Goal: Task Accomplishment & Management: Manage account settings

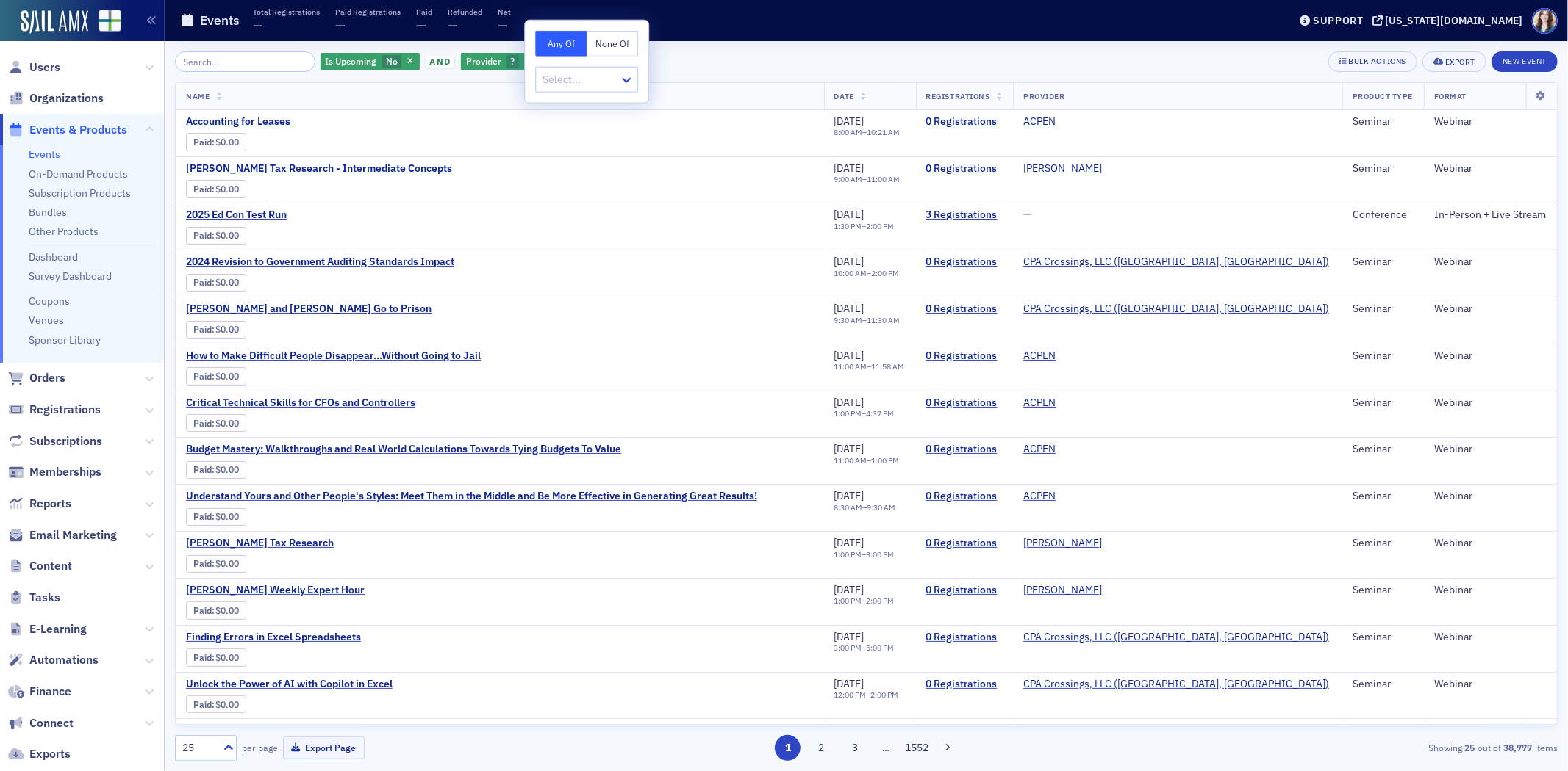
click at [730, 59] on div "Is Upcoming No and Provider ? Add Filter Bulk Actions Export New Event" at bounding box center [866, 61] width 1382 height 20
click at [729, 59] on div "Is Upcoming No and Provider ? Add Filter Bulk Actions Export New Event" at bounding box center [866, 61] width 1382 height 20
click at [525, 58] on icon "button" at bounding box center [527, 62] width 6 height 8
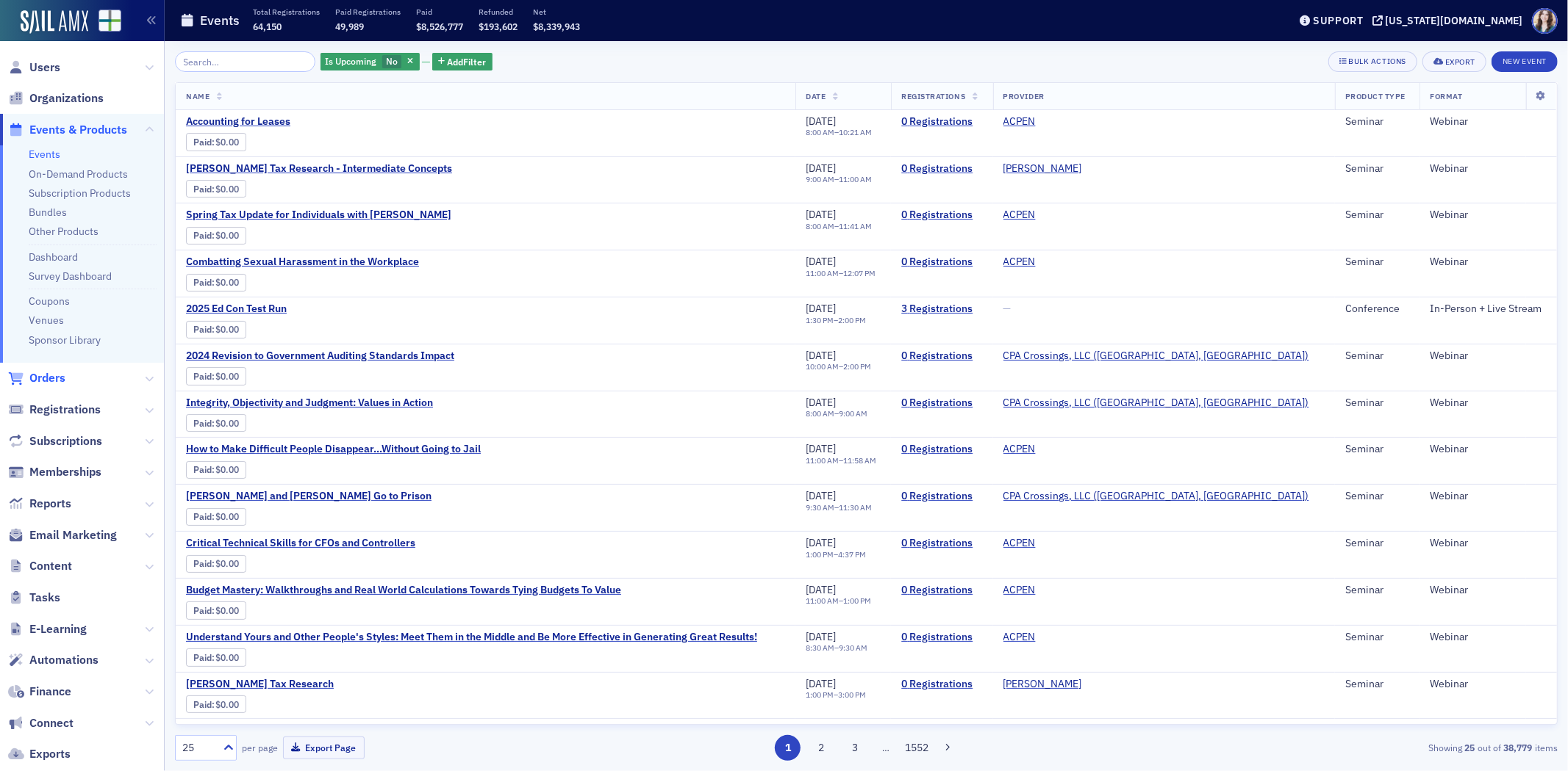
click at [59, 377] on span "Orders" at bounding box center [47, 378] width 36 height 16
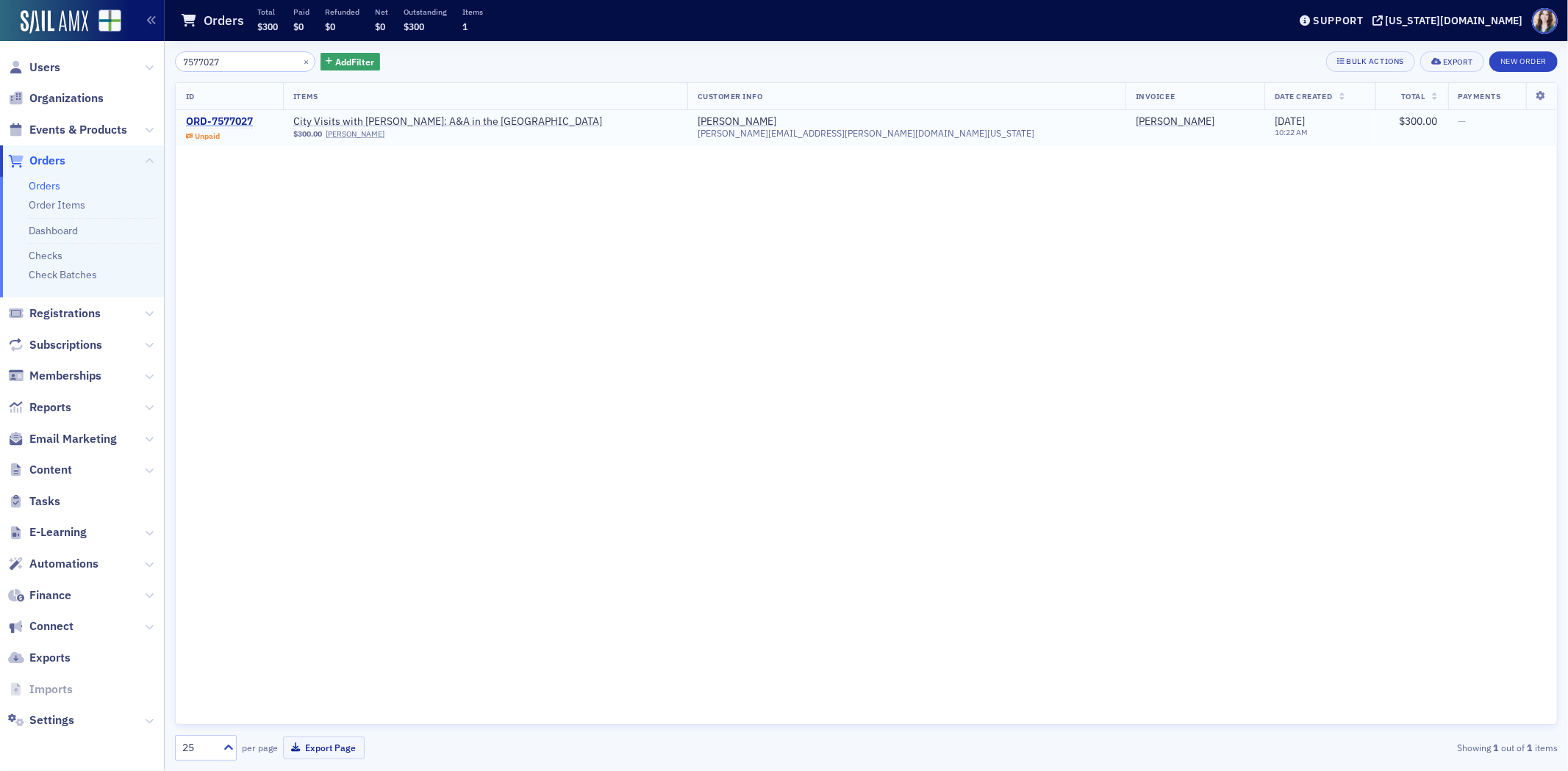
type input "7577027"
click at [239, 116] on div "ORD-7577027" at bounding box center [220, 122] width 67 height 13
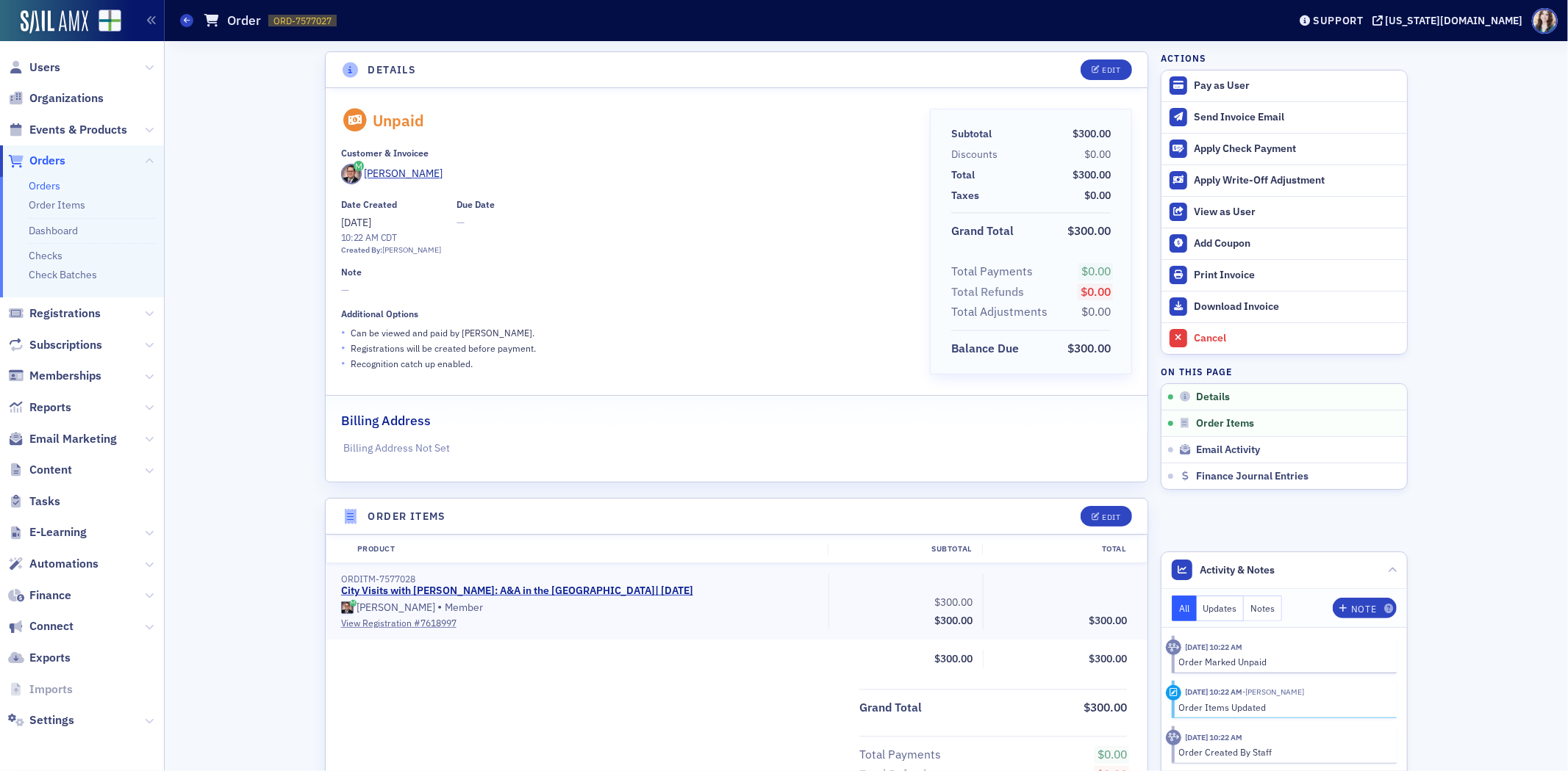
click at [262, 150] on div "Details Edit Unpaid Customer & Invoicee Boyd Busby Date Created 8/1/2025 10:22 …" at bounding box center [866, 527] width 1382 height 971
click at [48, 164] on span "Orders" at bounding box center [47, 161] width 36 height 16
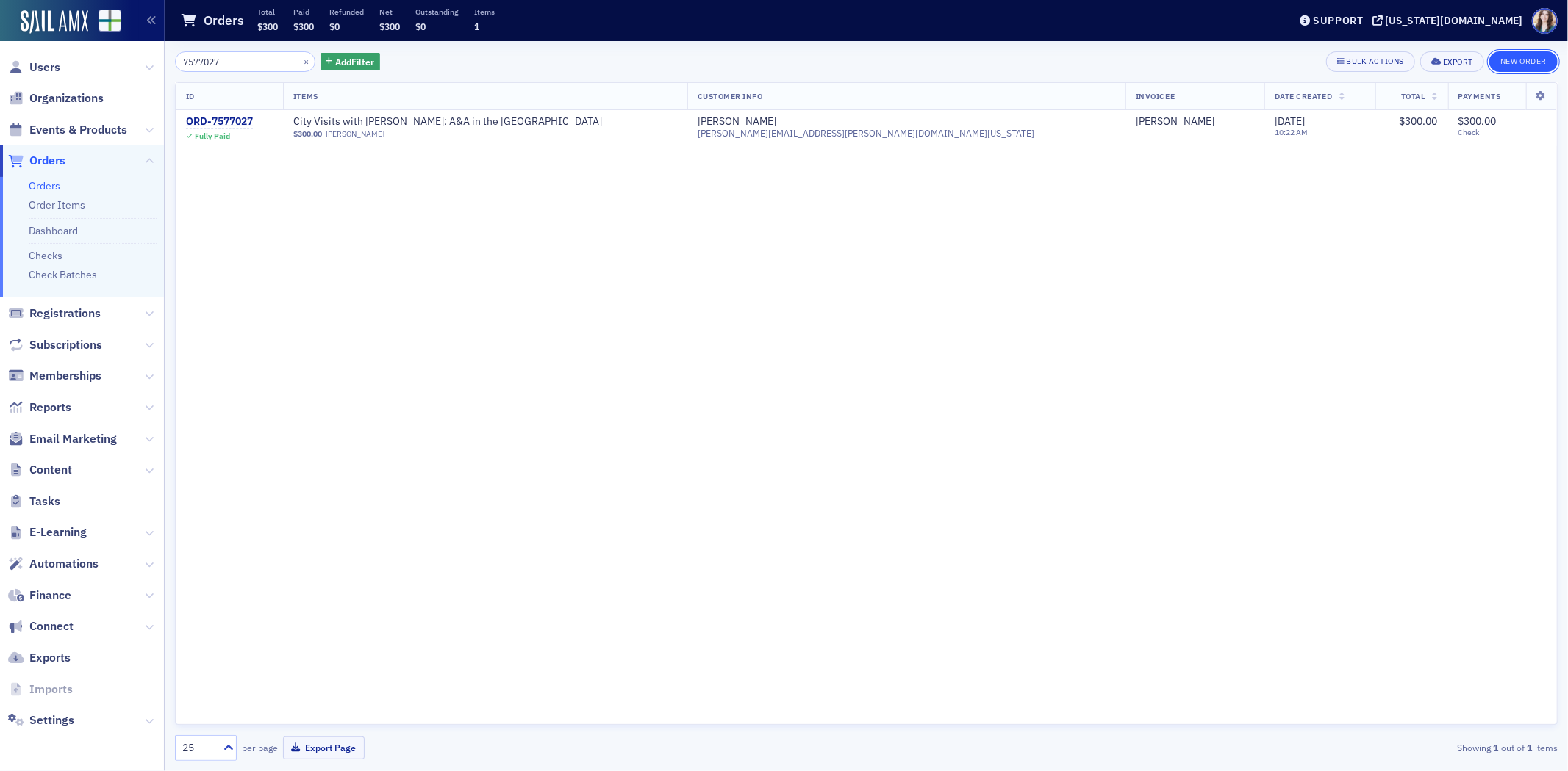
click at [1514, 66] on button "New Order" at bounding box center [1523, 61] width 68 height 20
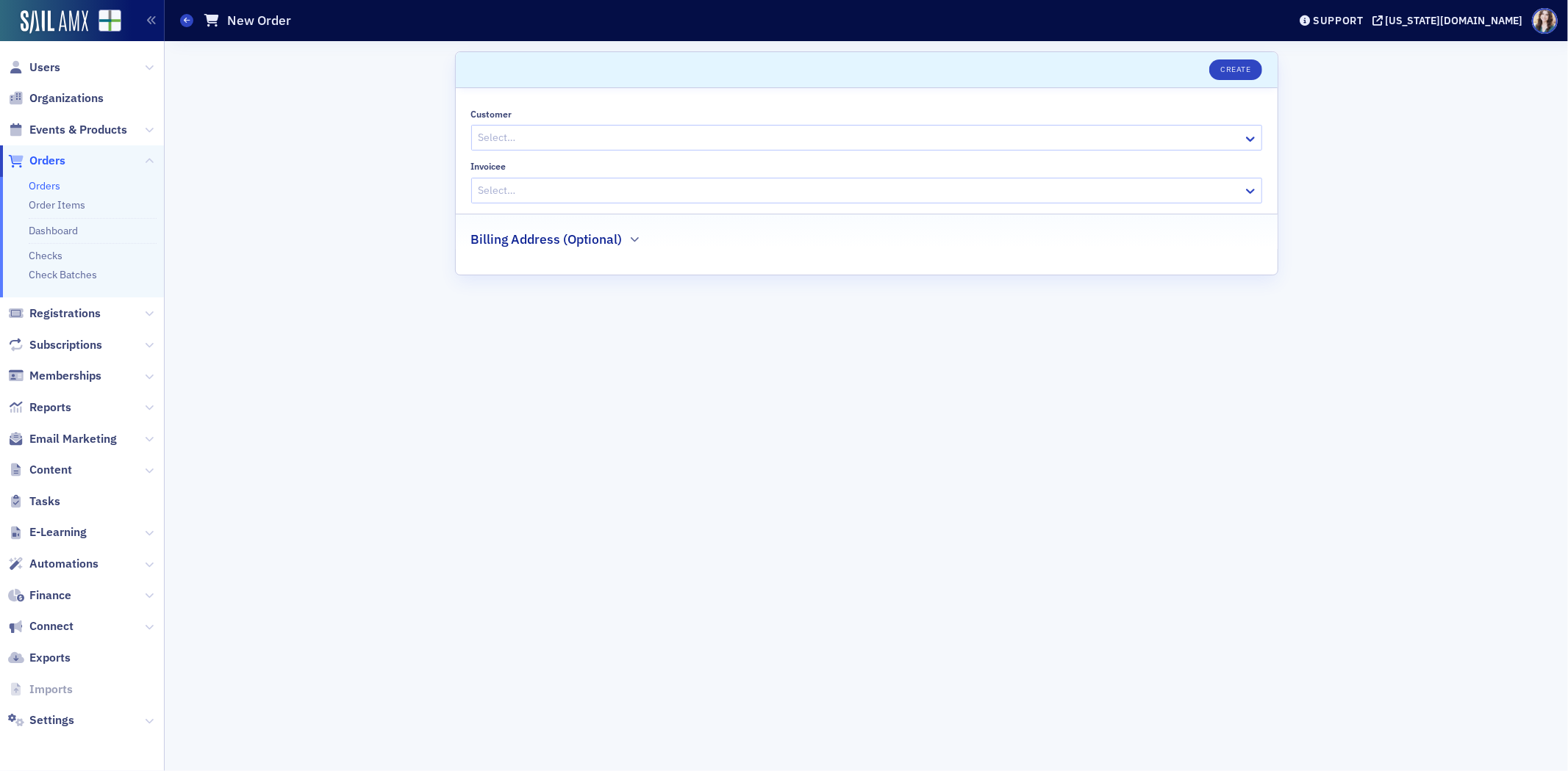
click at [809, 148] on div "Select…" at bounding box center [858, 137] width 771 height 21
type input "nicole skipper"
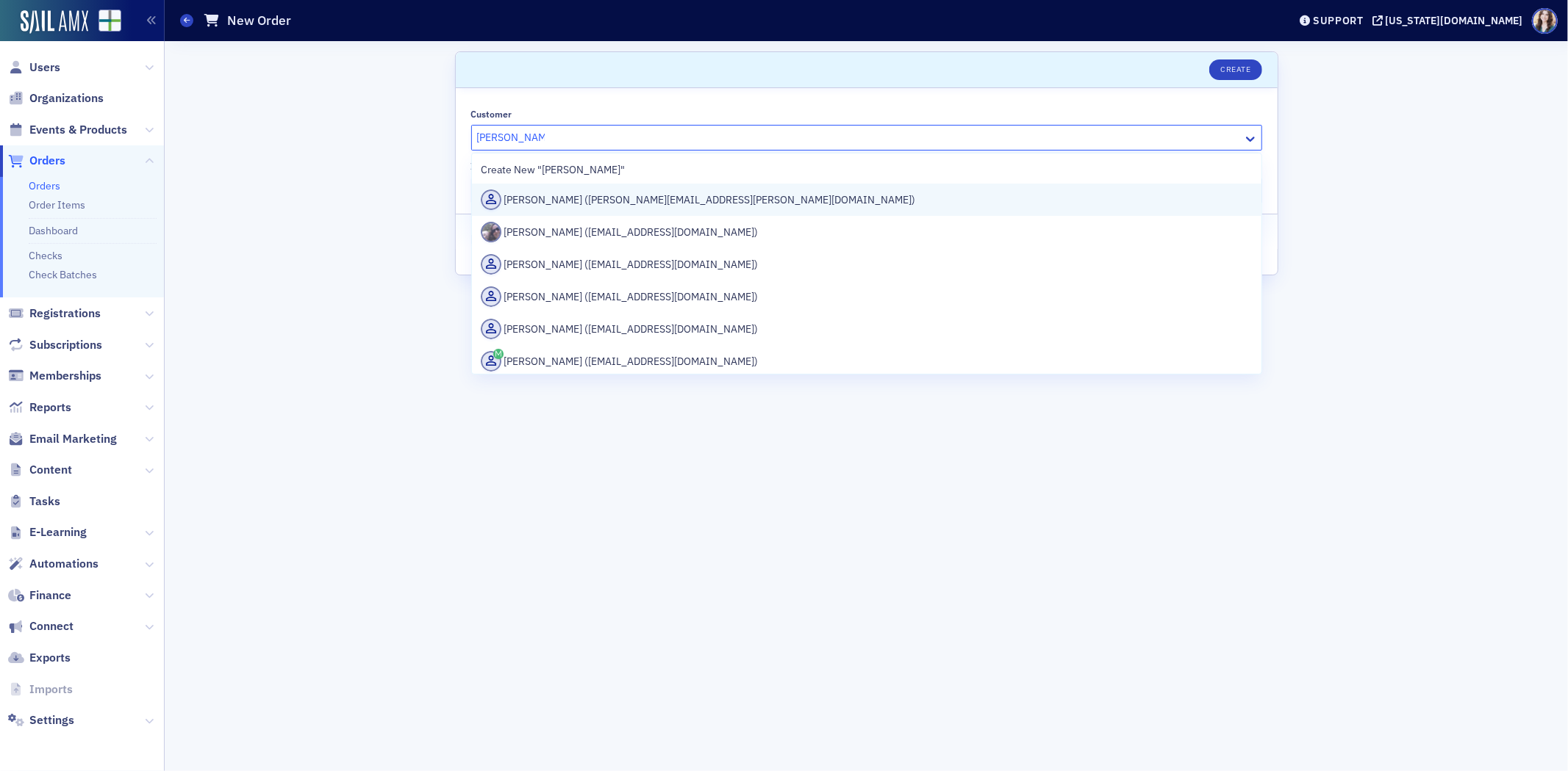
click at [705, 208] on div "Nicole Skipper (nicole.skipper@ache.edu)" at bounding box center [867, 199] width 771 height 20
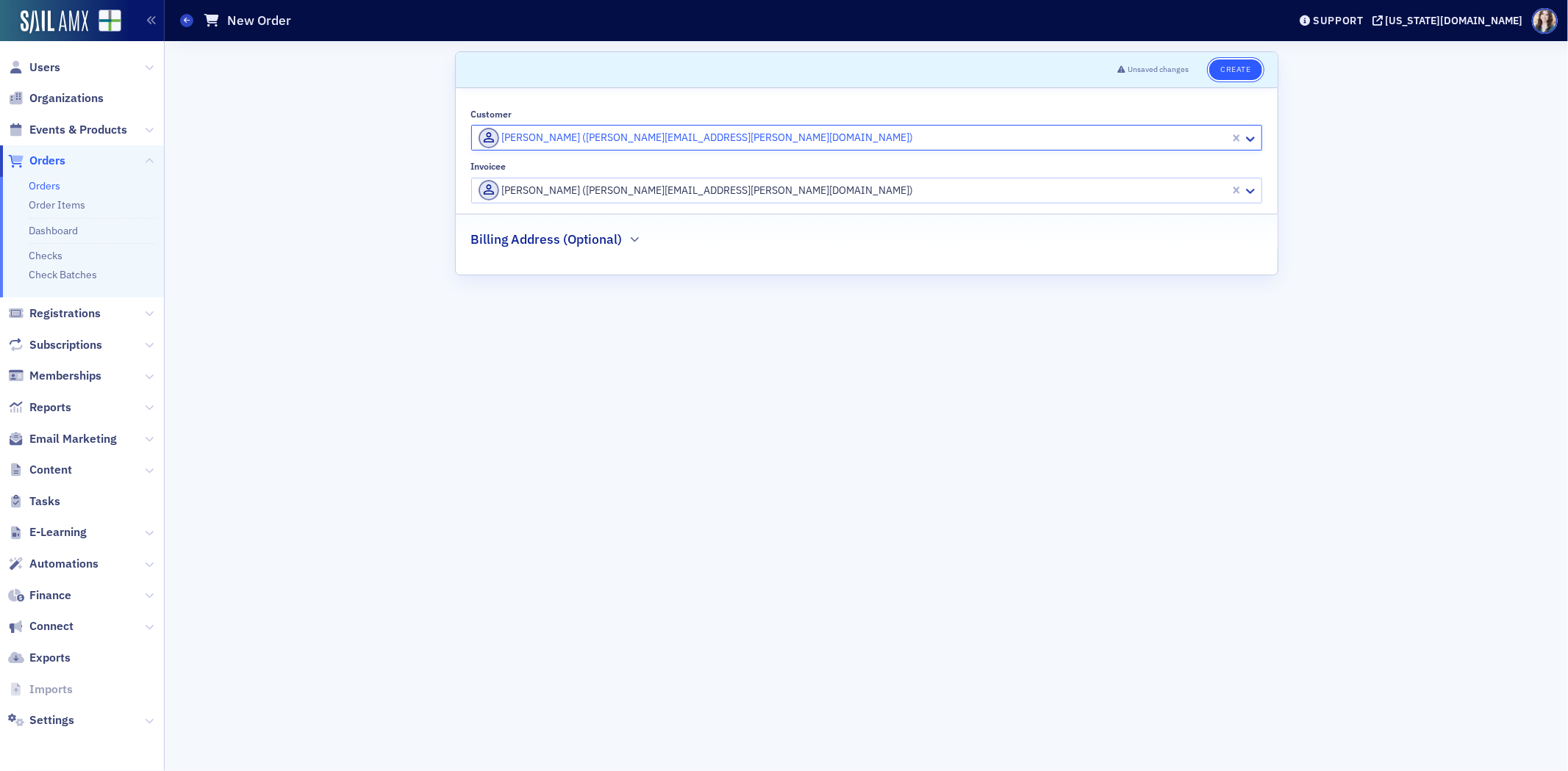
click at [1232, 72] on button "Create" at bounding box center [1235, 69] width 52 height 20
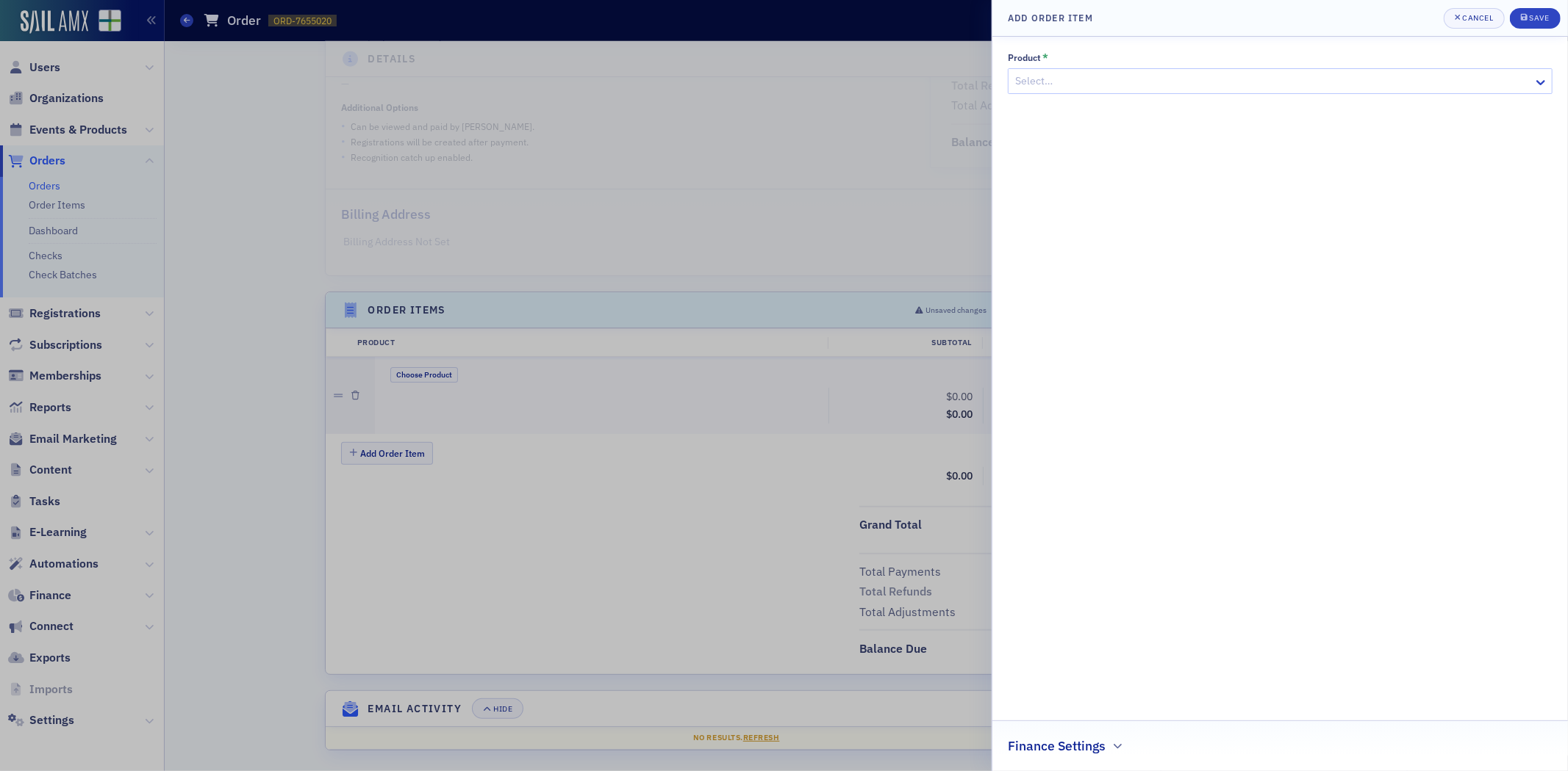
scroll to position [208, 0]
click at [1066, 87] on div at bounding box center [1273, 81] width 518 height 19
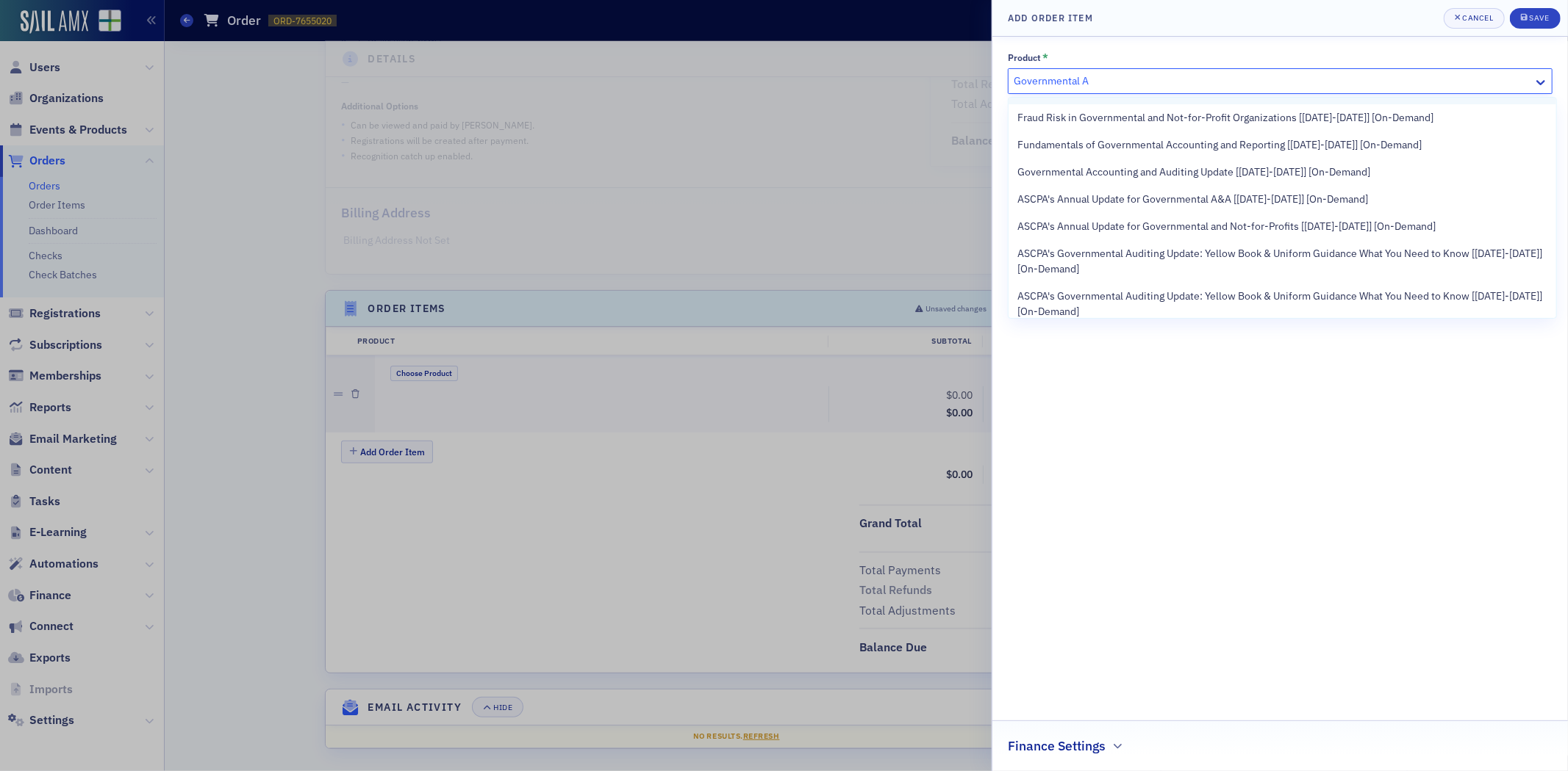
scroll to position [0, 0]
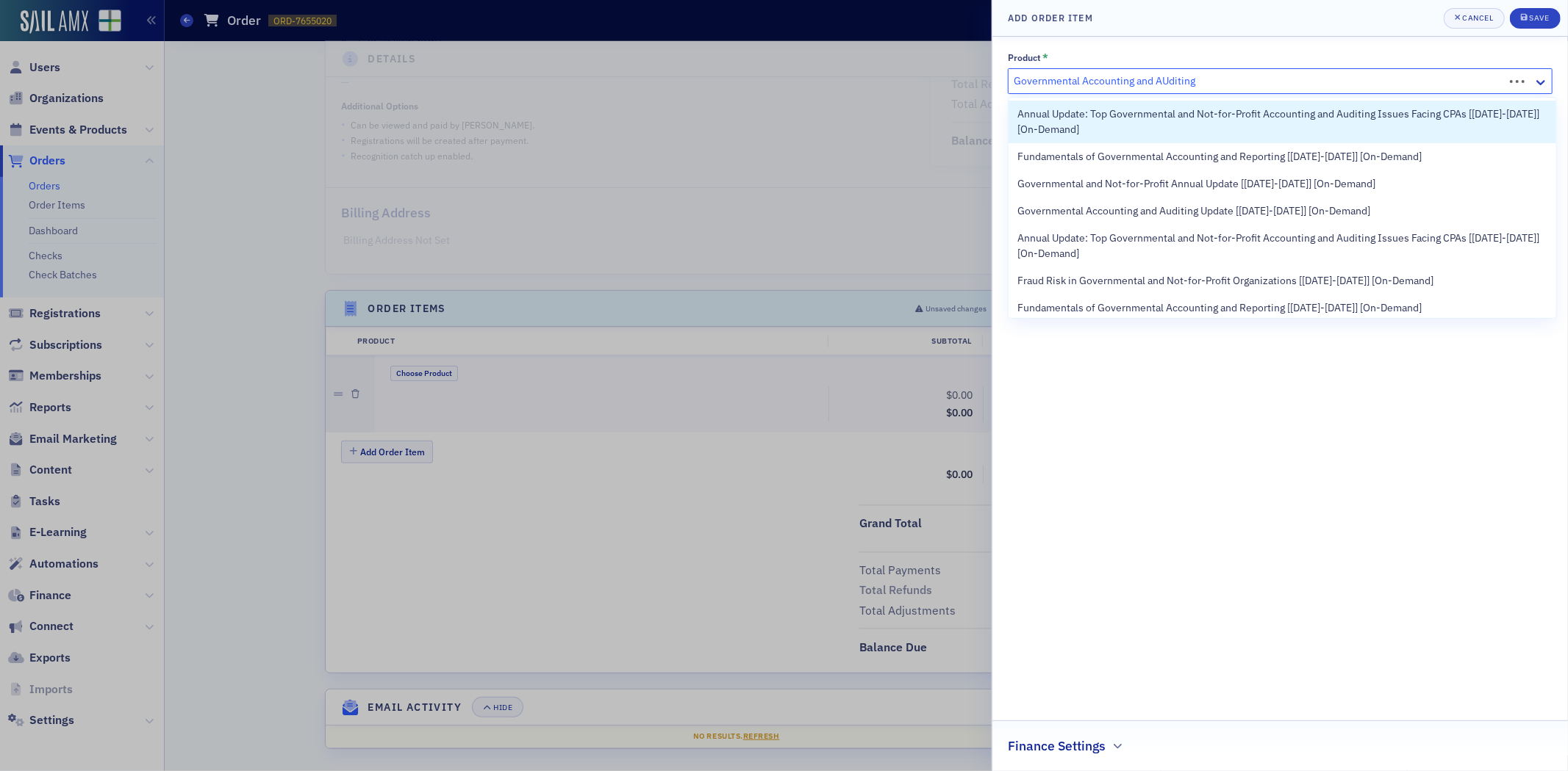
type input "Governmental Accounting and AUditing"
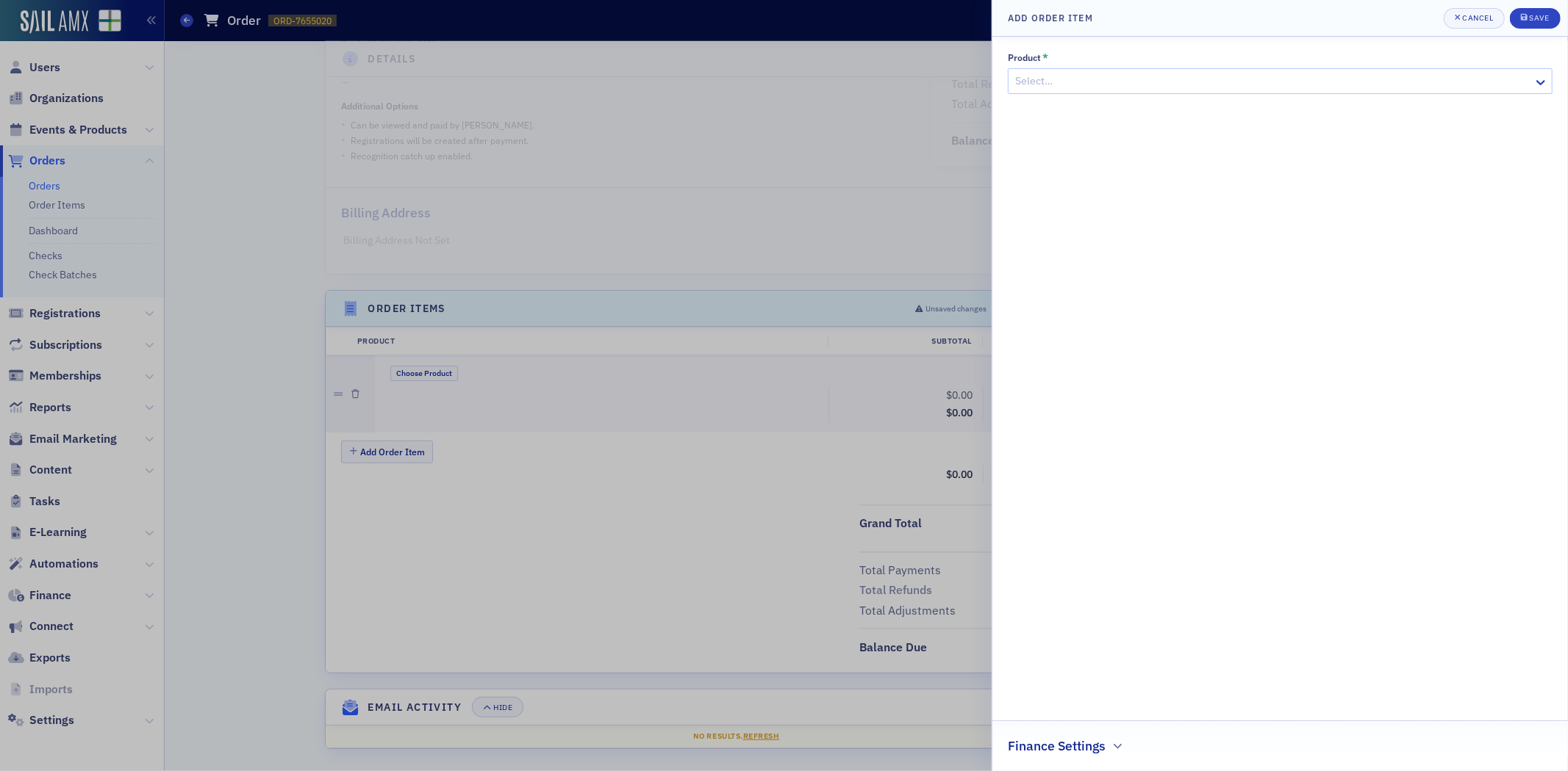
click at [1190, 56] on div "Product *" at bounding box center [1279, 58] width 544 height 11
click at [1169, 77] on div at bounding box center [1273, 81] width 518 height 19
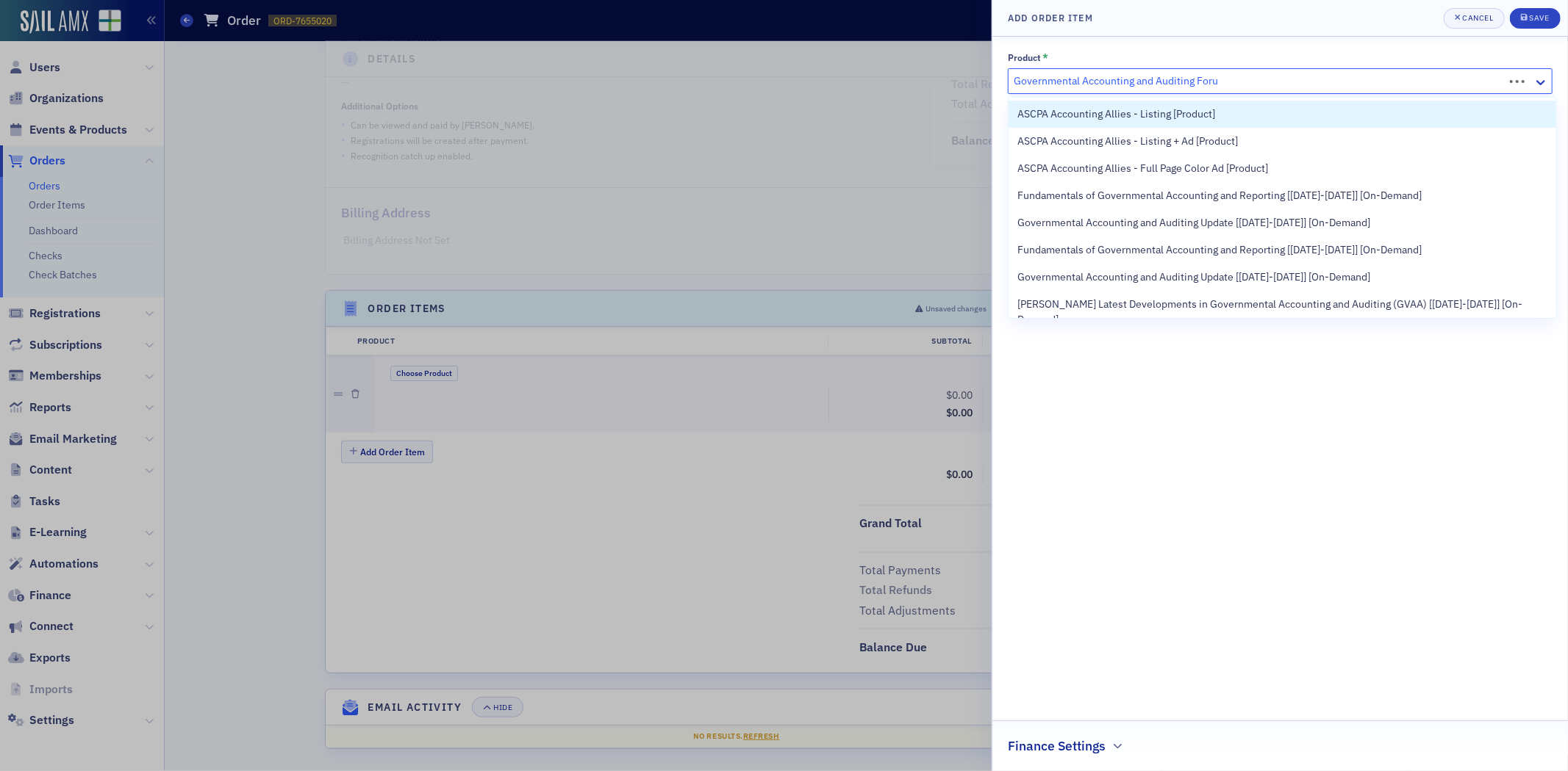
type input "Governmental Accounting and Auditing Forum"
click at [1151, 83] on input "Governmental Accounting and Auditing Forum" at bounding box center [1121, 81] width 216 height 15
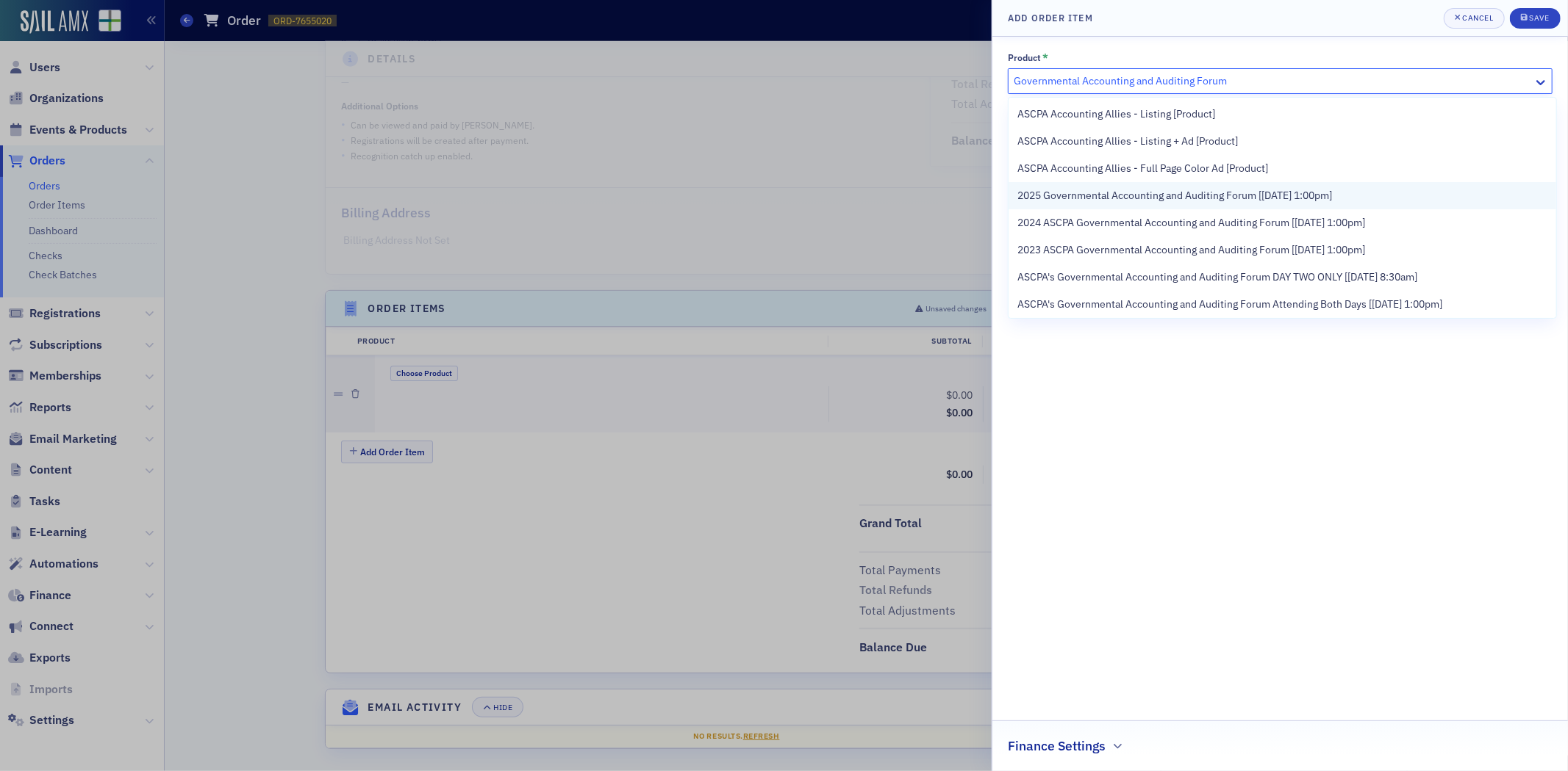
click at [1155, 206] on div "2025 Governmental Accounting and Auditing Forum [12/8/2025 1:00pm]" at bounding box center [1282, 195] width 548 height 27
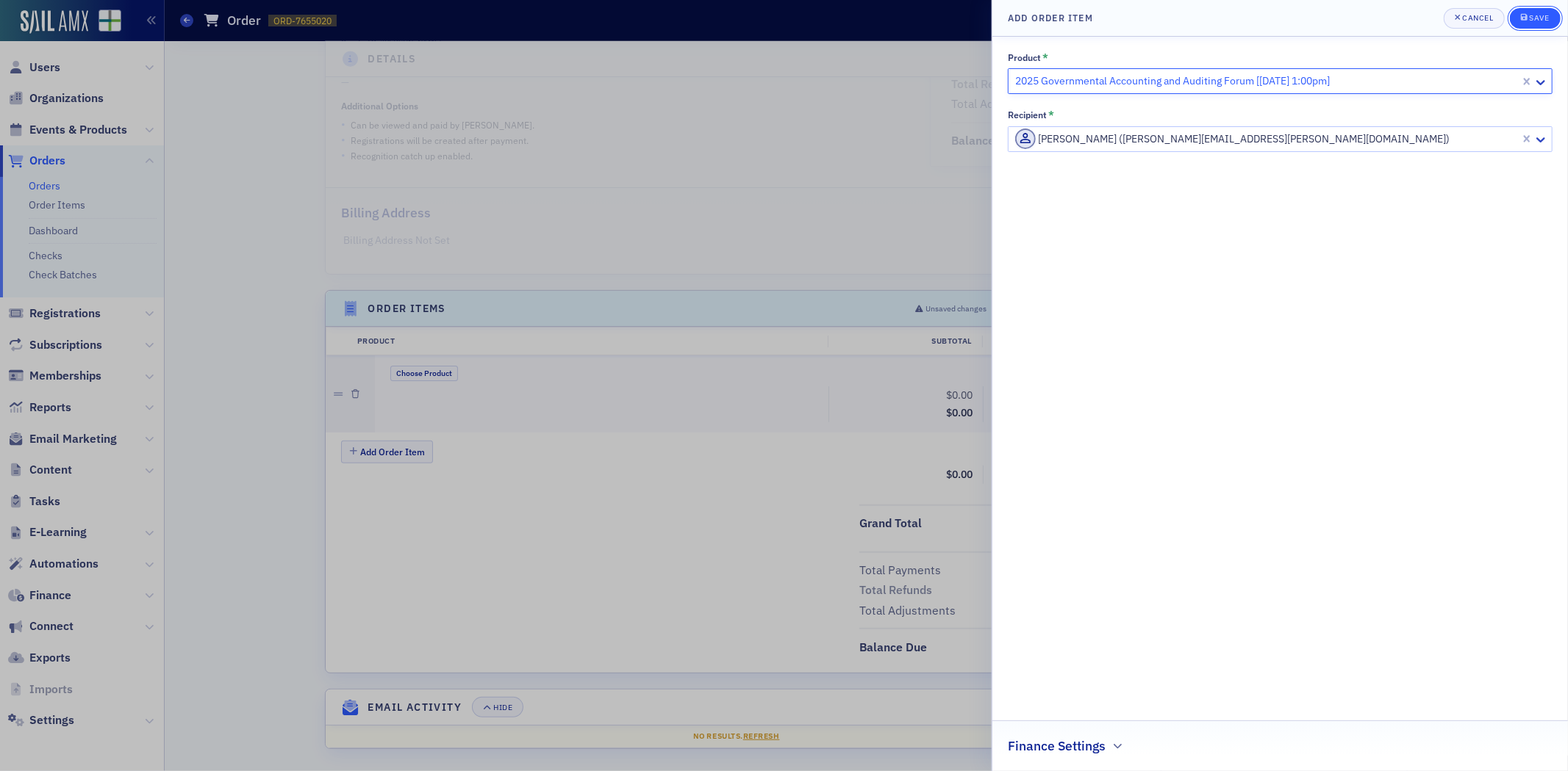
click at [1536, 20] on div "Save" at bounding box center [1539, 18] width 20 height 8
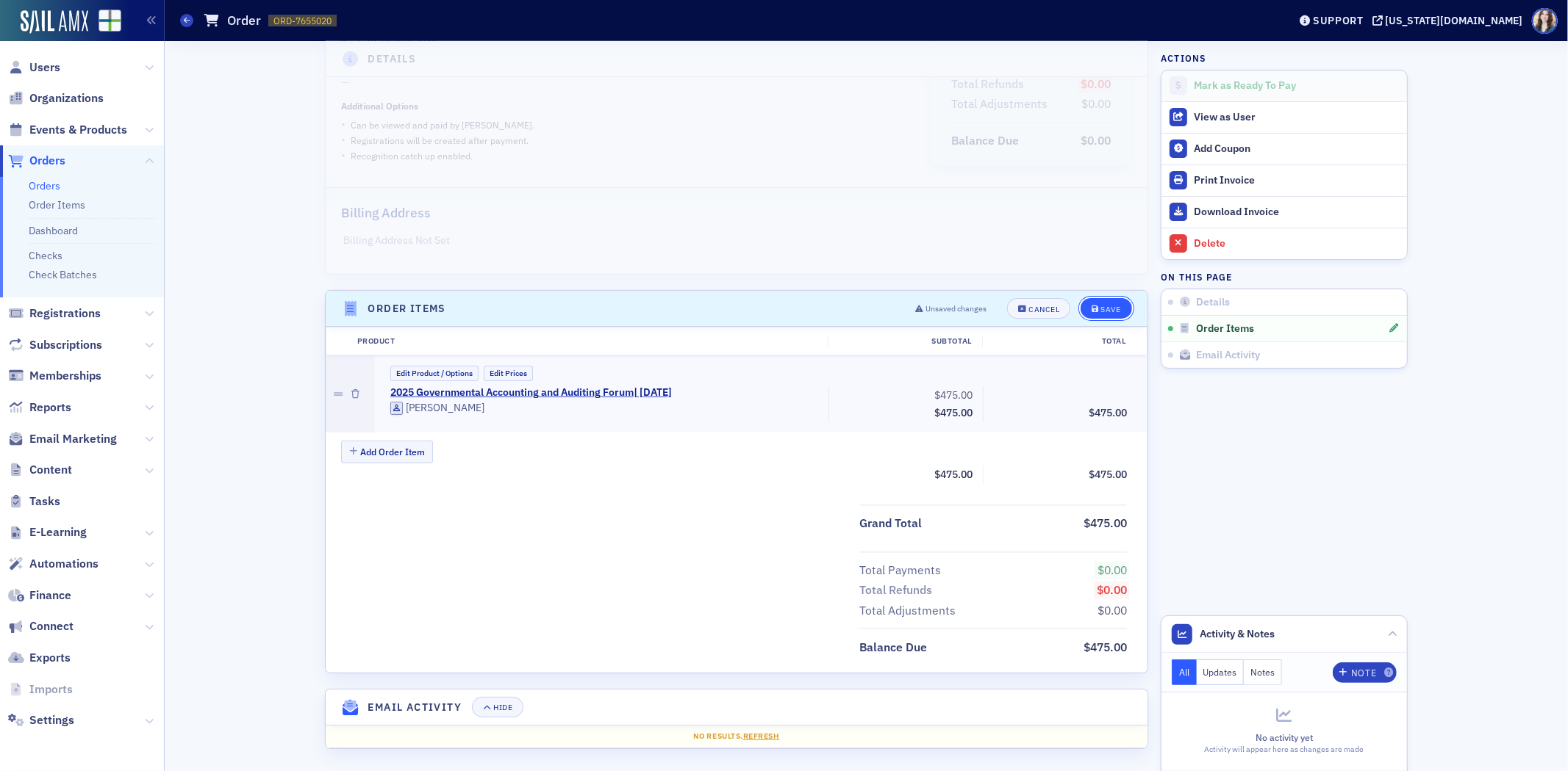
click at [1111, 307] on div "Save" at bounding box center [1111, 310] width 20 height 8
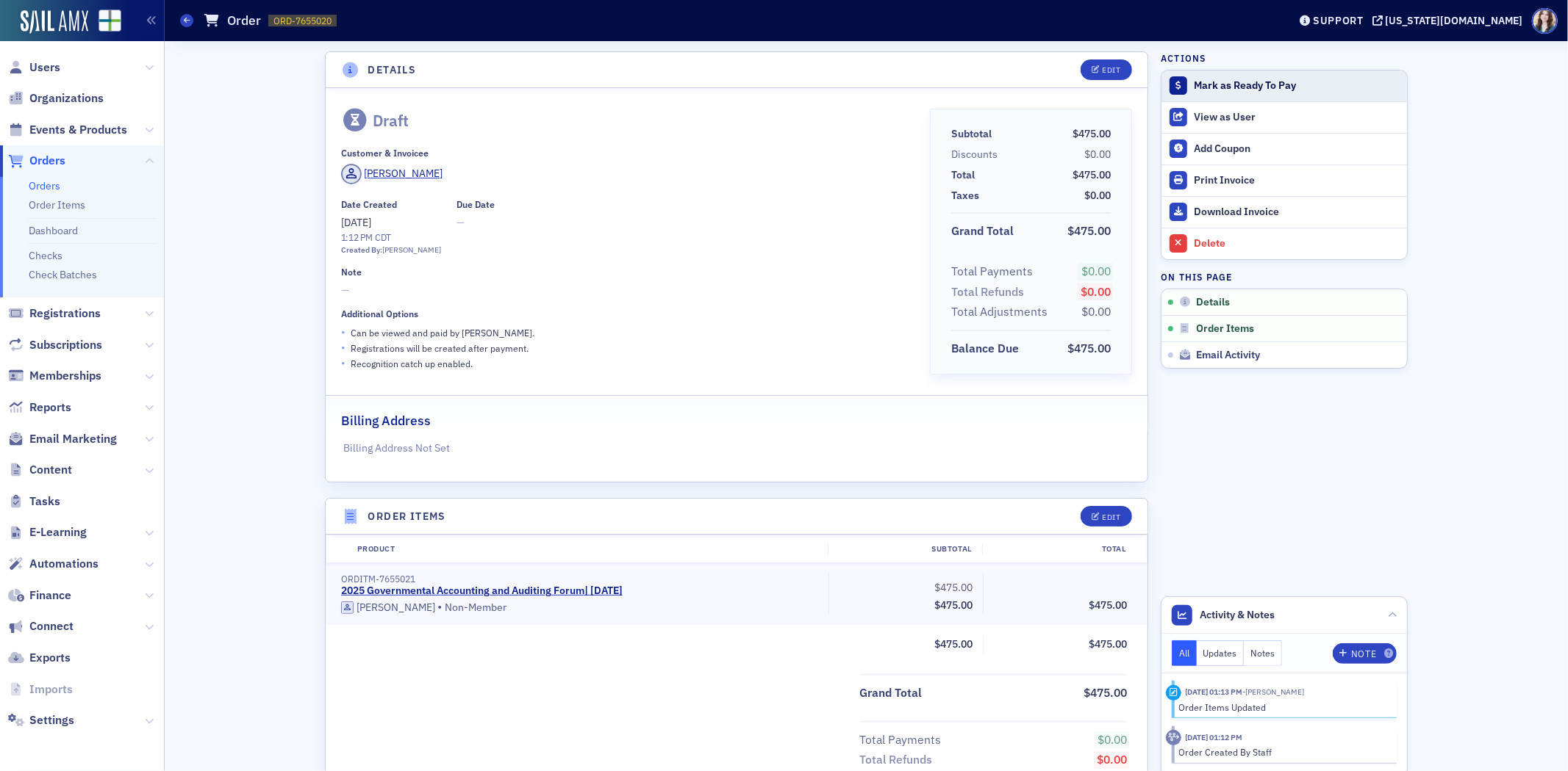
click at [1209, 75] on button "Mark as Ready To Pay" at bounding box center [1284, 86] width 246 height 31
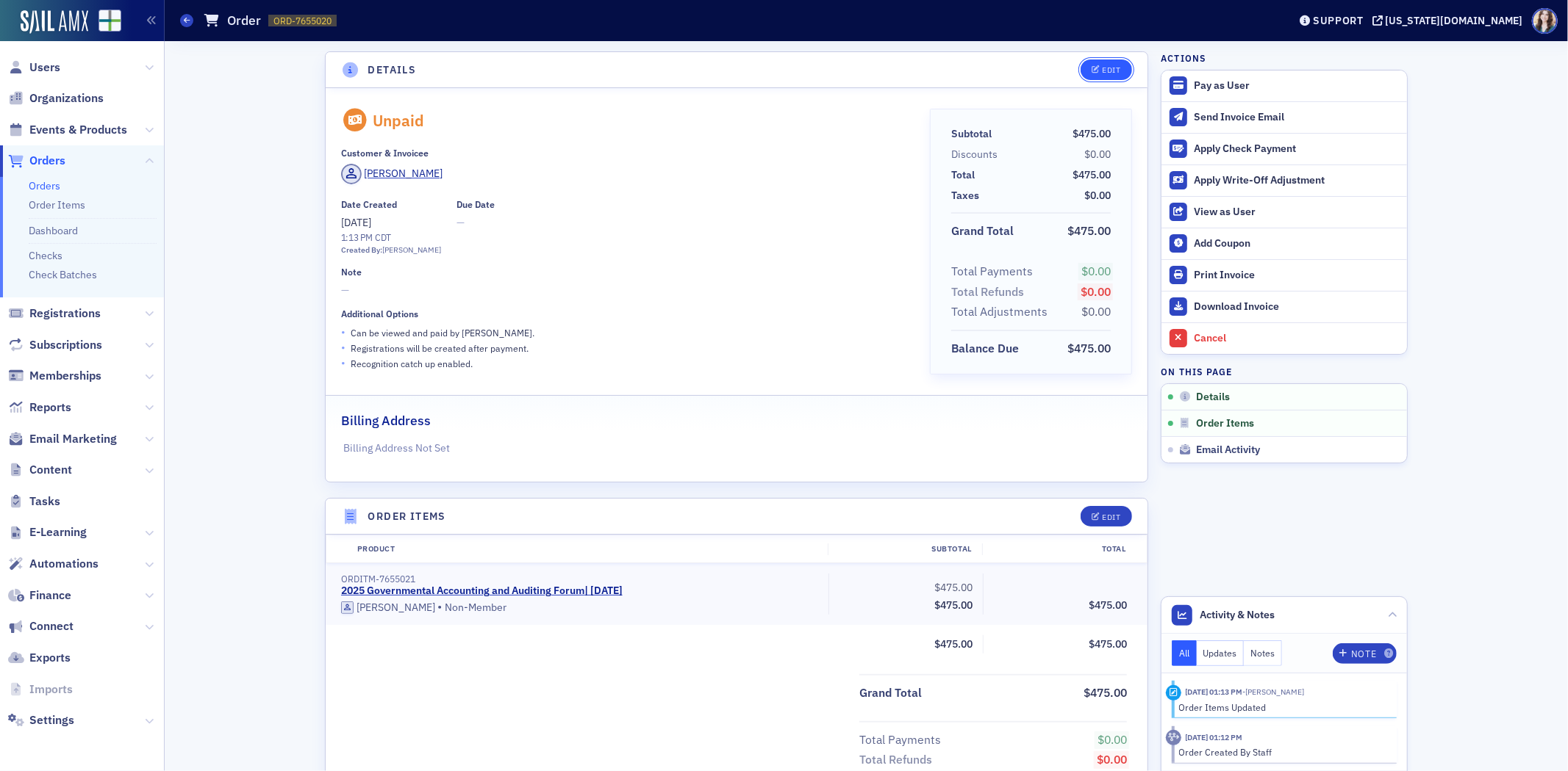
click at [1112, 72] on div "Edit" at bounding box center [1112, 70] width 19 height 8
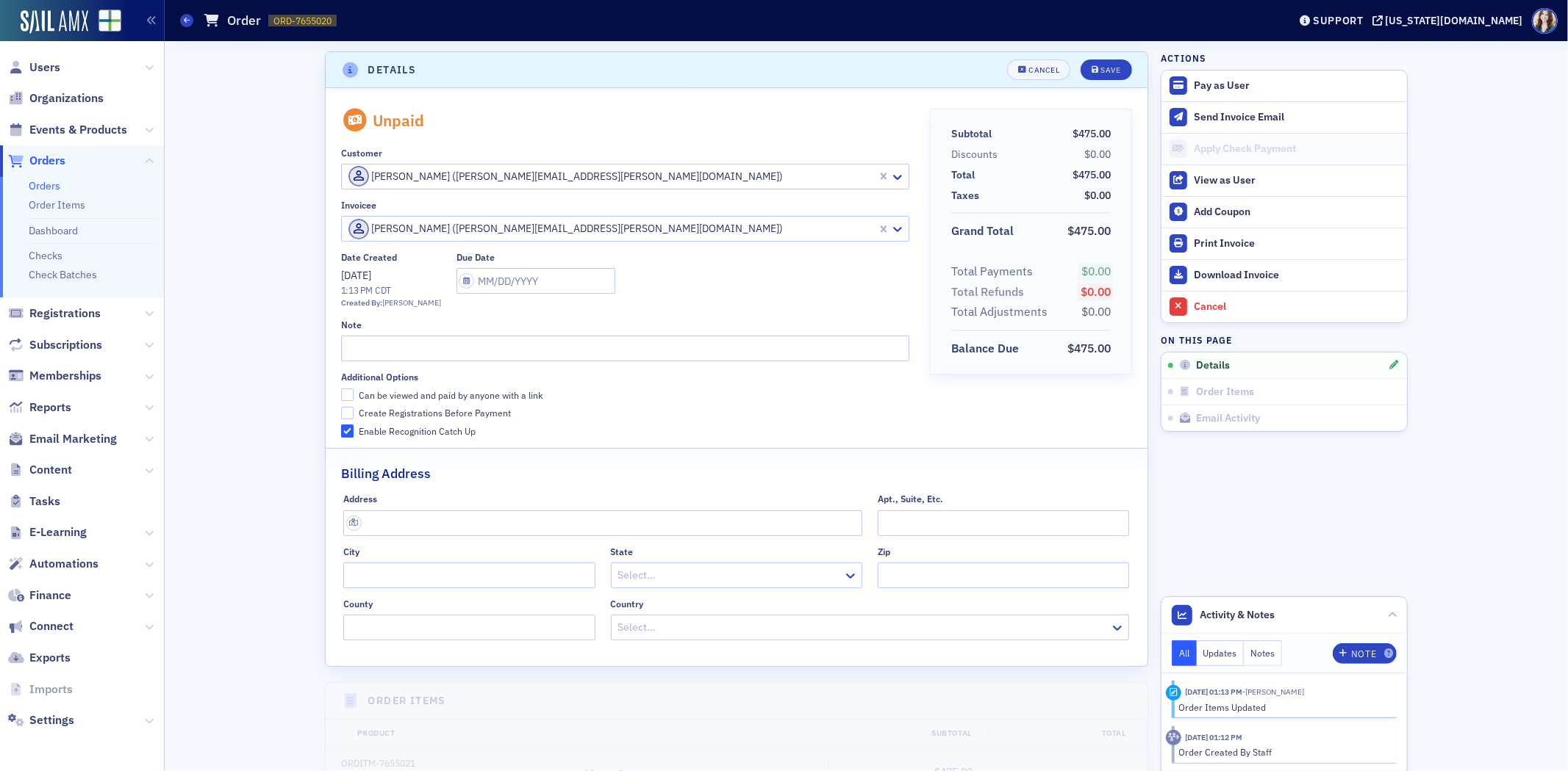
scroll to position [3, 0]
click at [342, 391] on input "Can be viewed and paid by anyone with a link" at bounding box center [347, 392] width 13 height 13
checkbox input "true"
click at [543, 281] on input "text" at bounding box center [535, 278] width 159 height 26
select select "9"
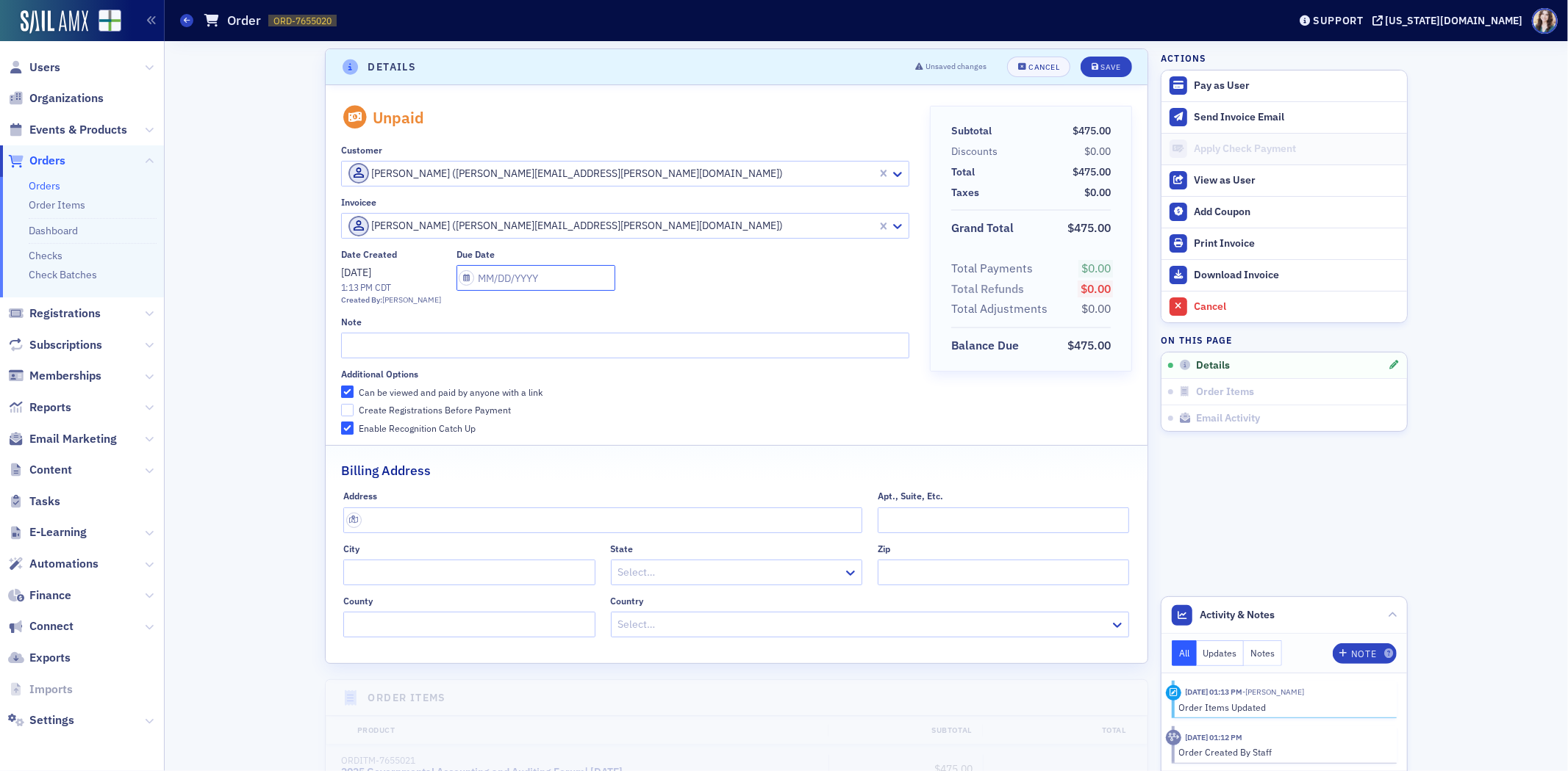
select select "2025"
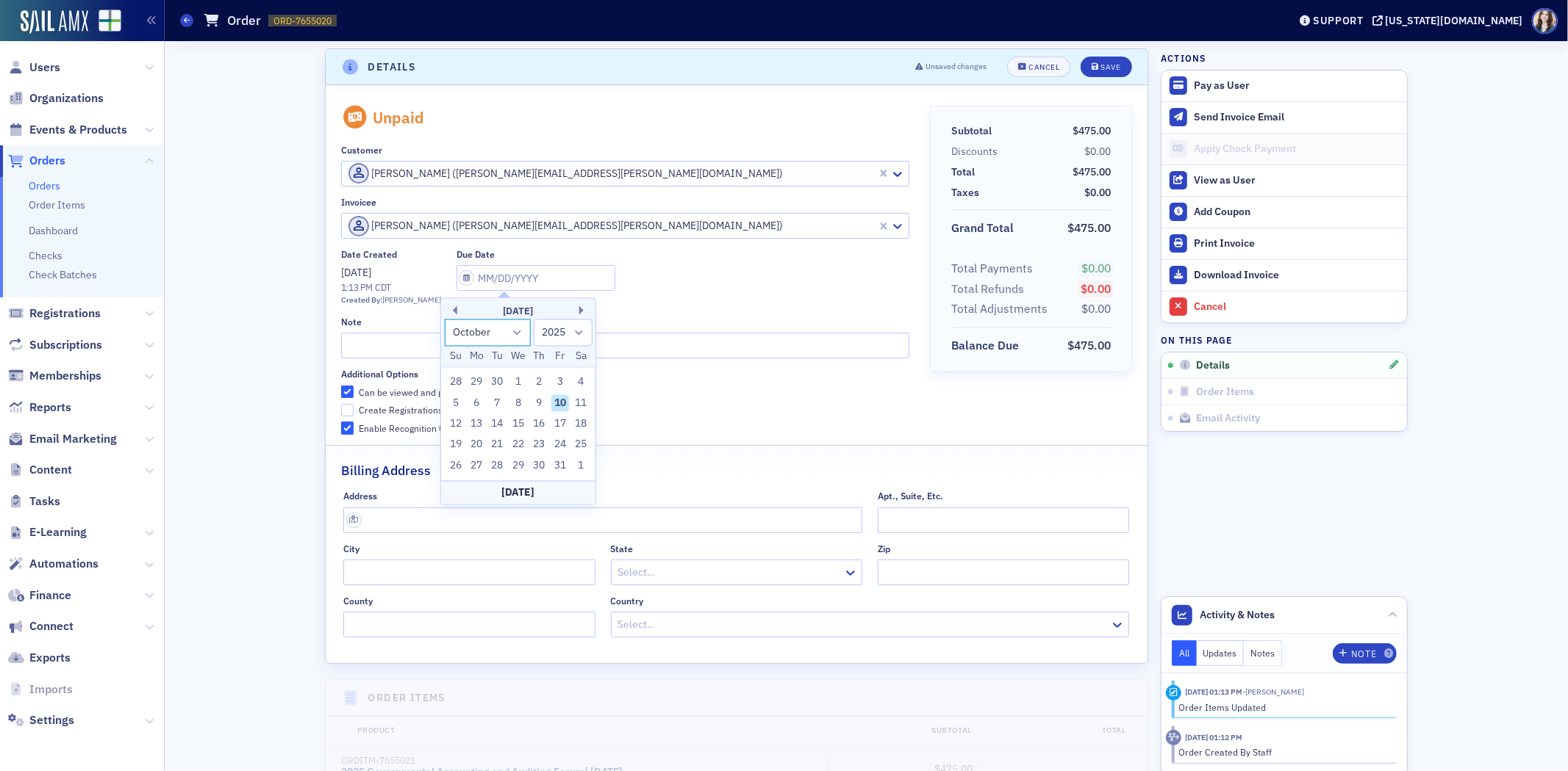
click at [522, 333] on select "January February March April May June July August September October November De…" at bounding box center [487, 332] width 87 height 27
select select "10"
click at [444, 319] on select "January February March April May June July August September October November De…" at bounding box center [487, 332] width 87 height 27
click at [478, 426] on div "10" at bounding box center [476, 425] width 18 height 18
type input "11/10/2025"
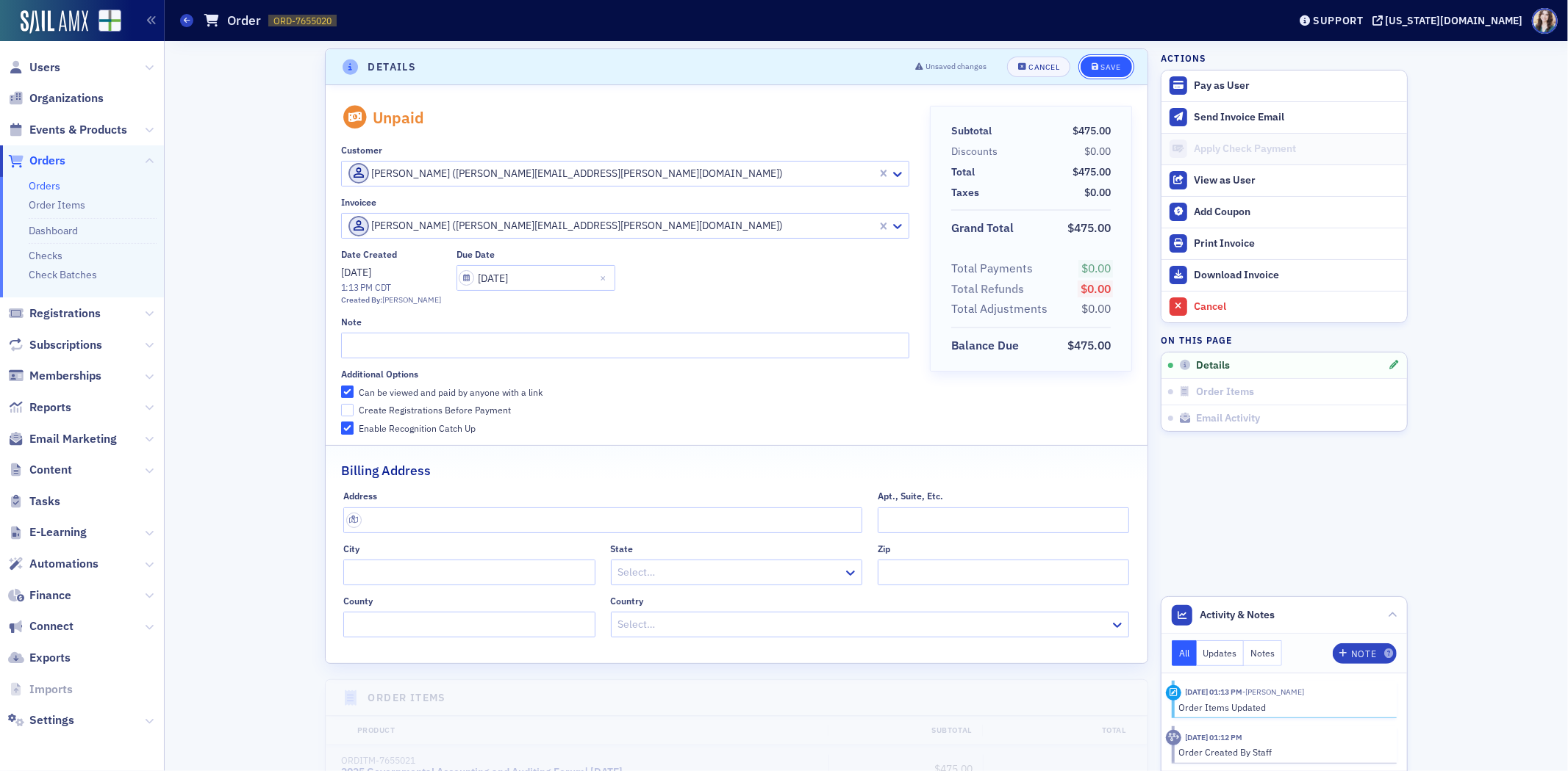
click at [1108, 67] on div "Save" at bounding box center [1111, 68] width 20 height 8
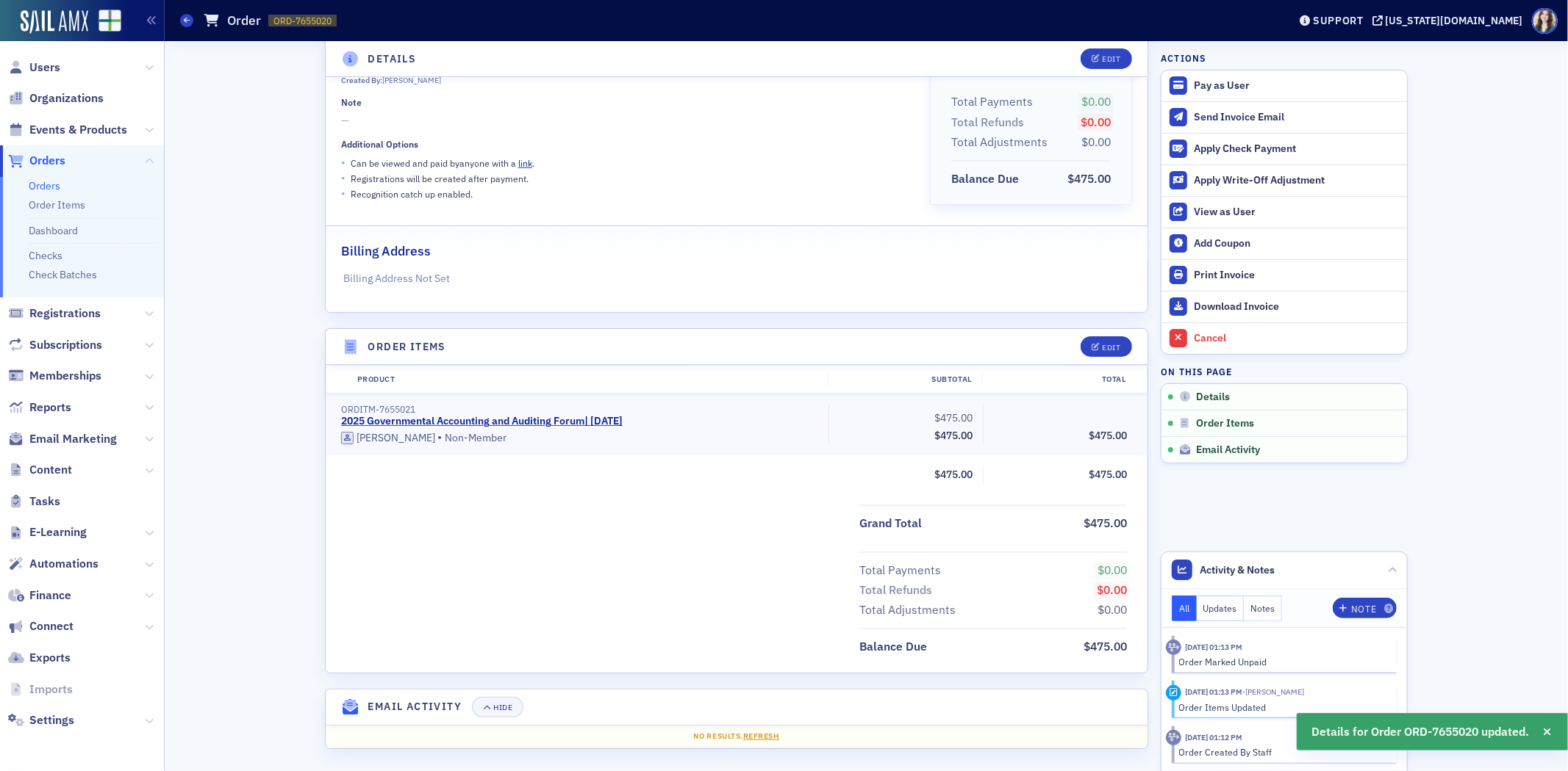
scroll to position [0, 0]
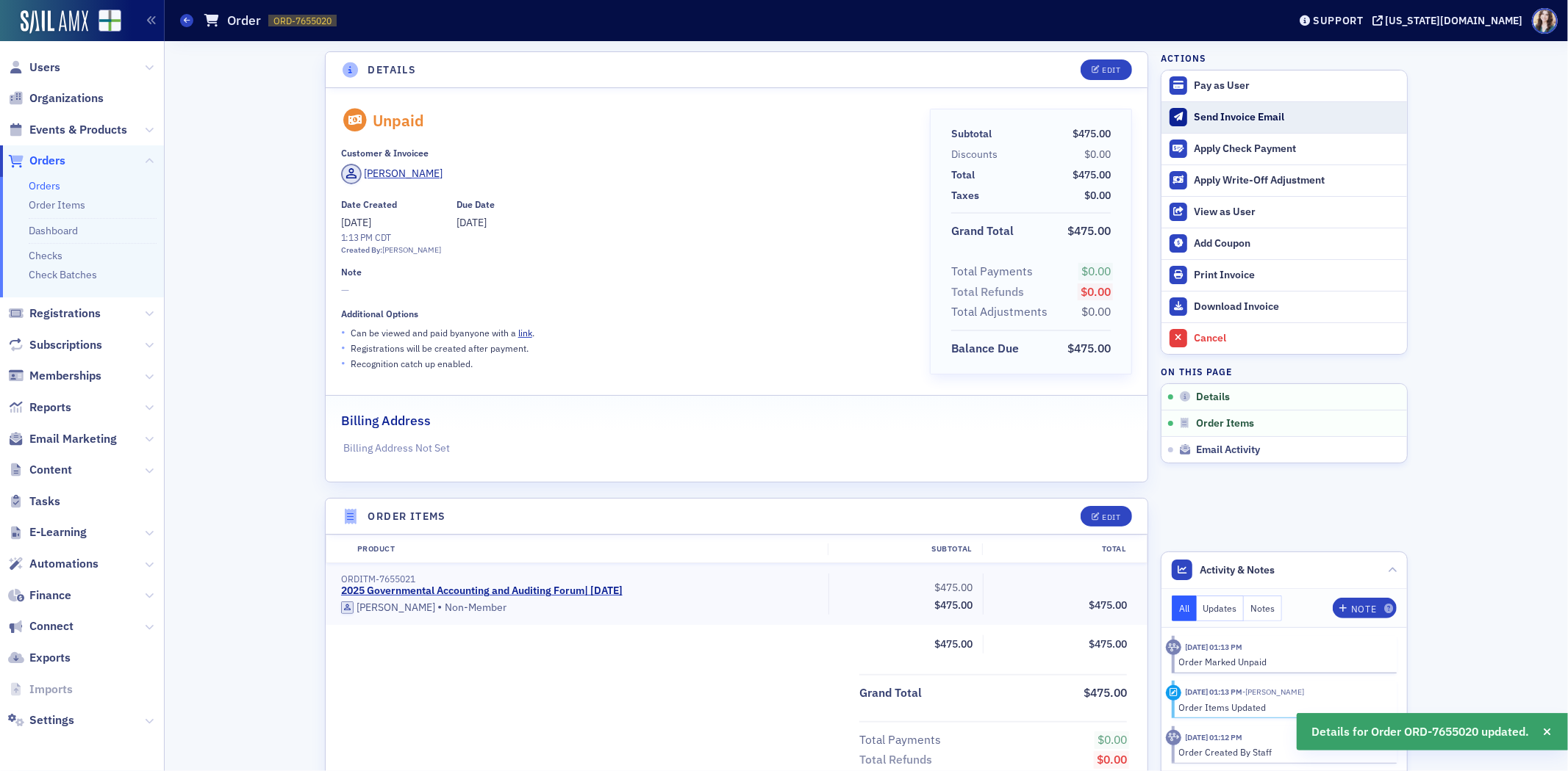
click at [1248, 114] on div "Send Invoice Email" at bounding box center [1296, 117] width 206 height 13
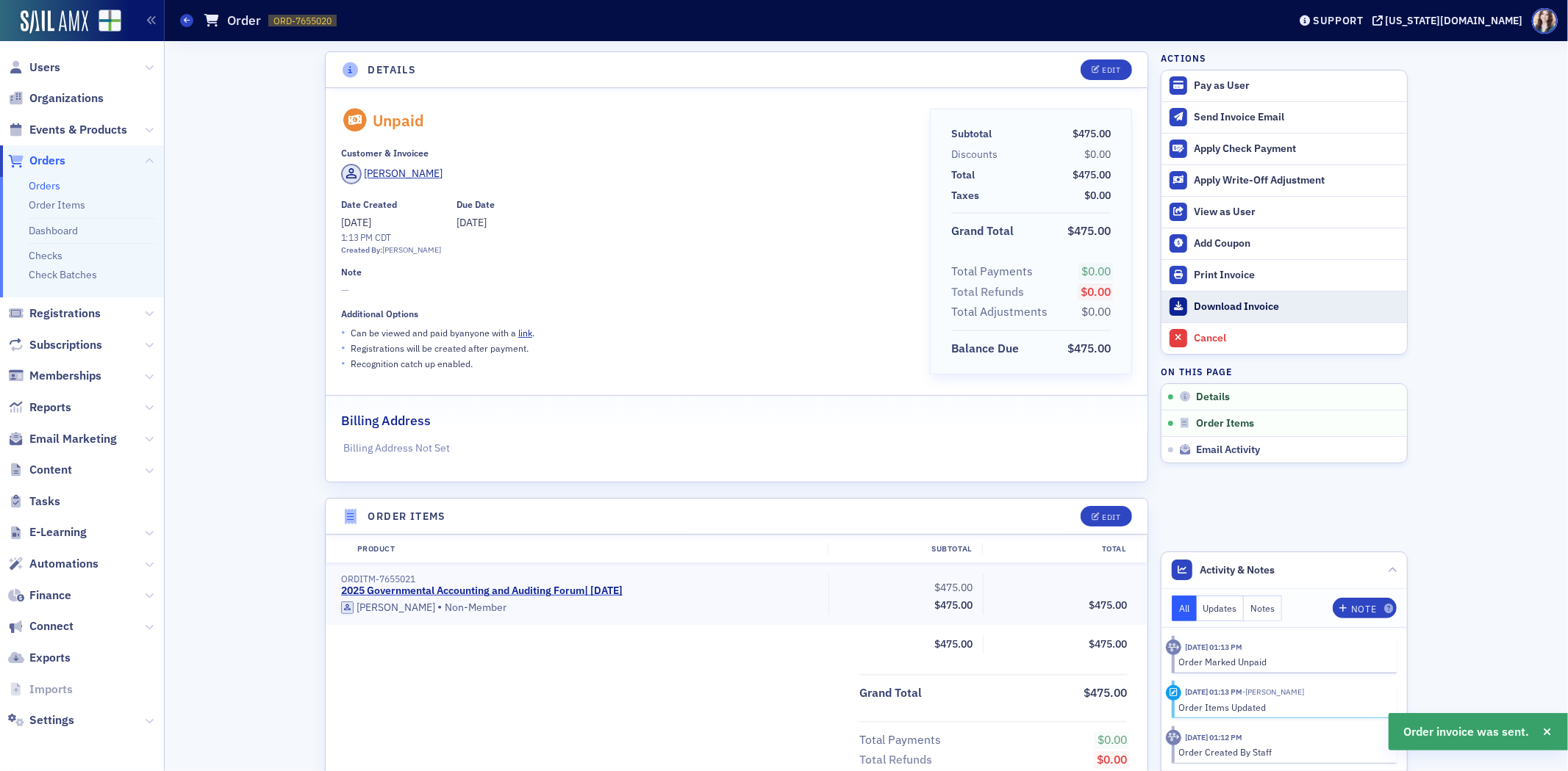
click at [1227, 307] on div "Download Invoice" at bounding box center [1296, 307] width 206 height 13
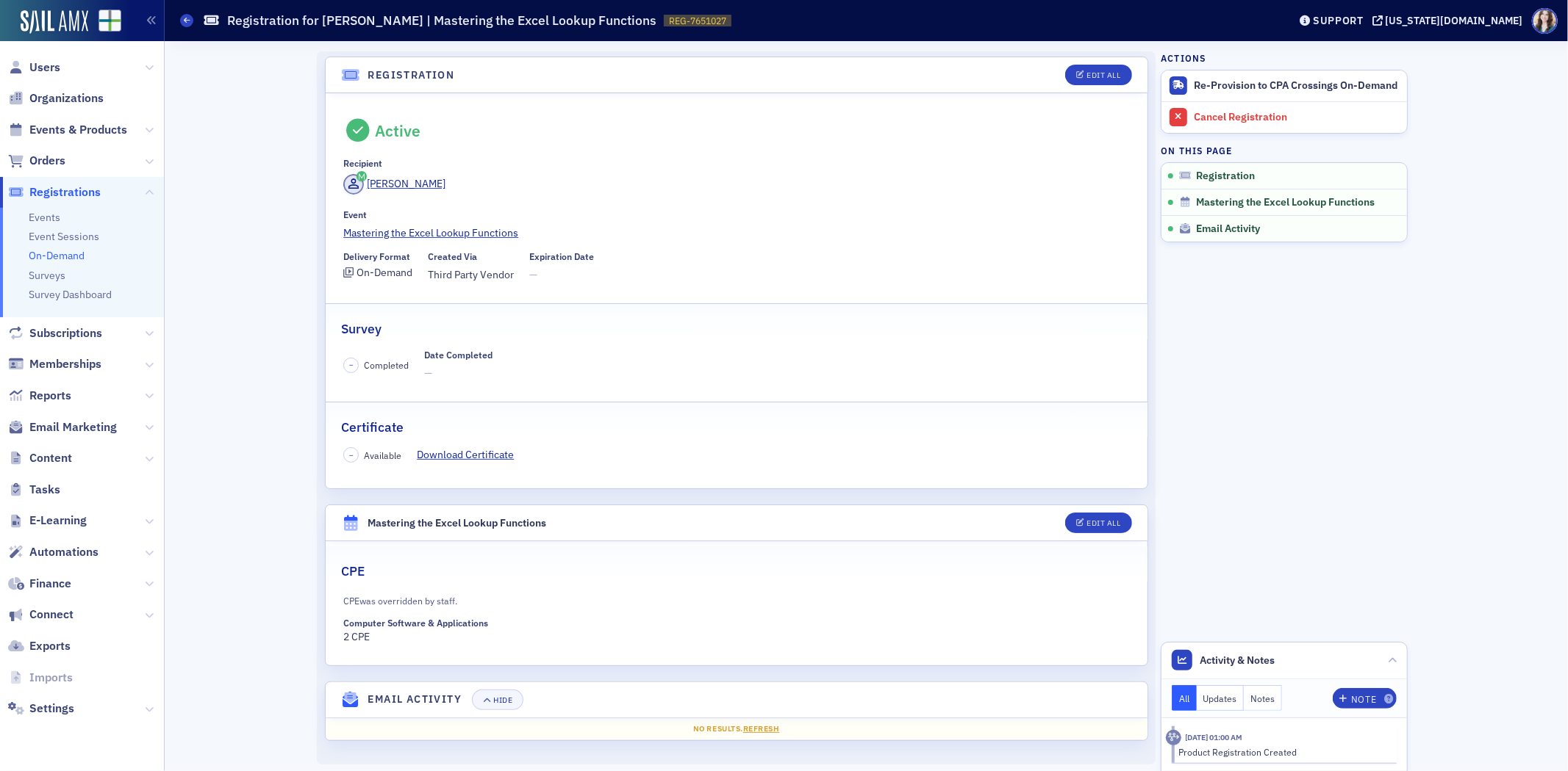
click at [521, 82] on header "Registration Edit All" at bounding box center [736, 75] width 822 height 36
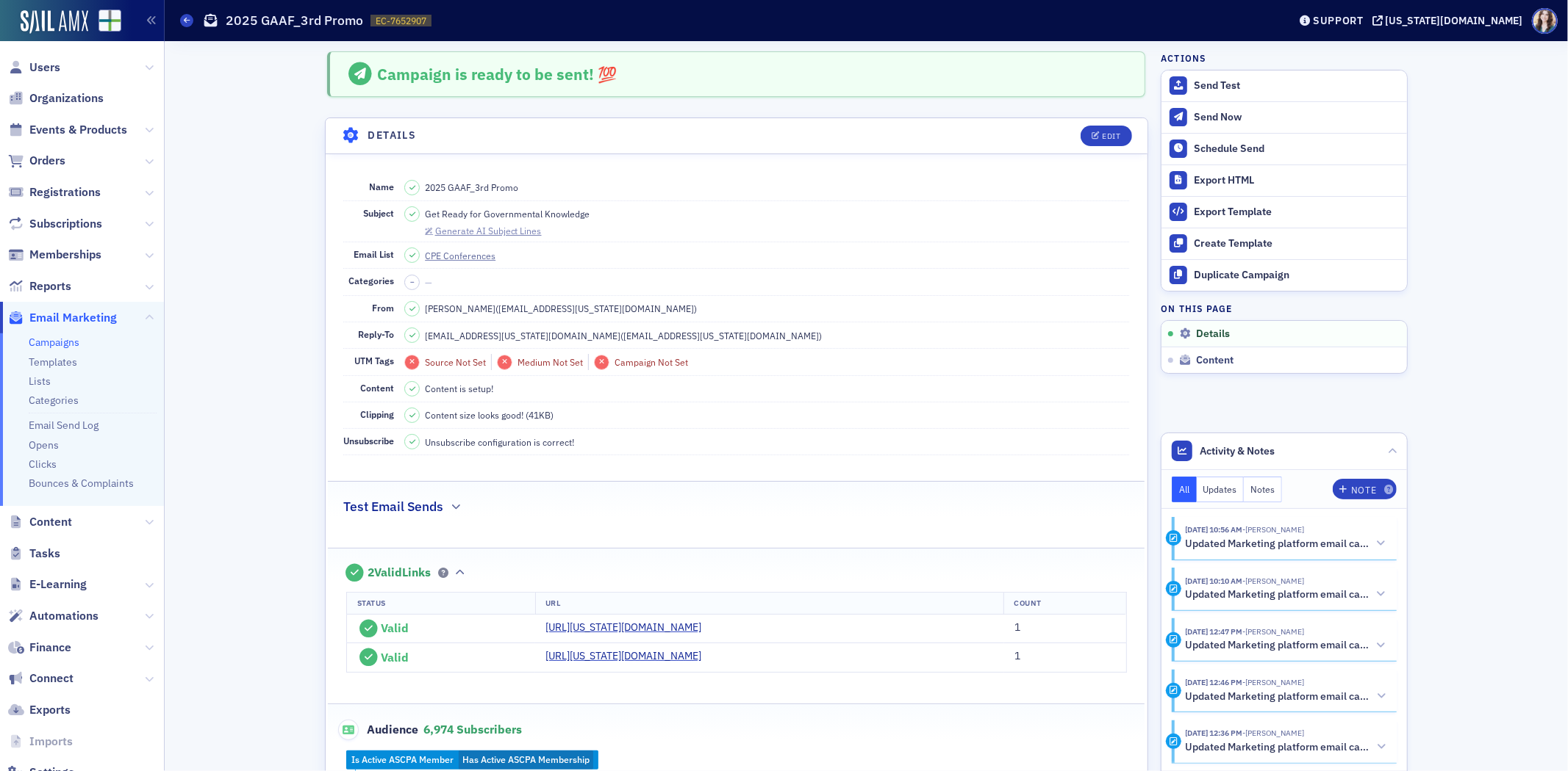
click at [470, 229] on div "Generate AI Subject Lines" at bounding box center [488, 231] width 107 height 8
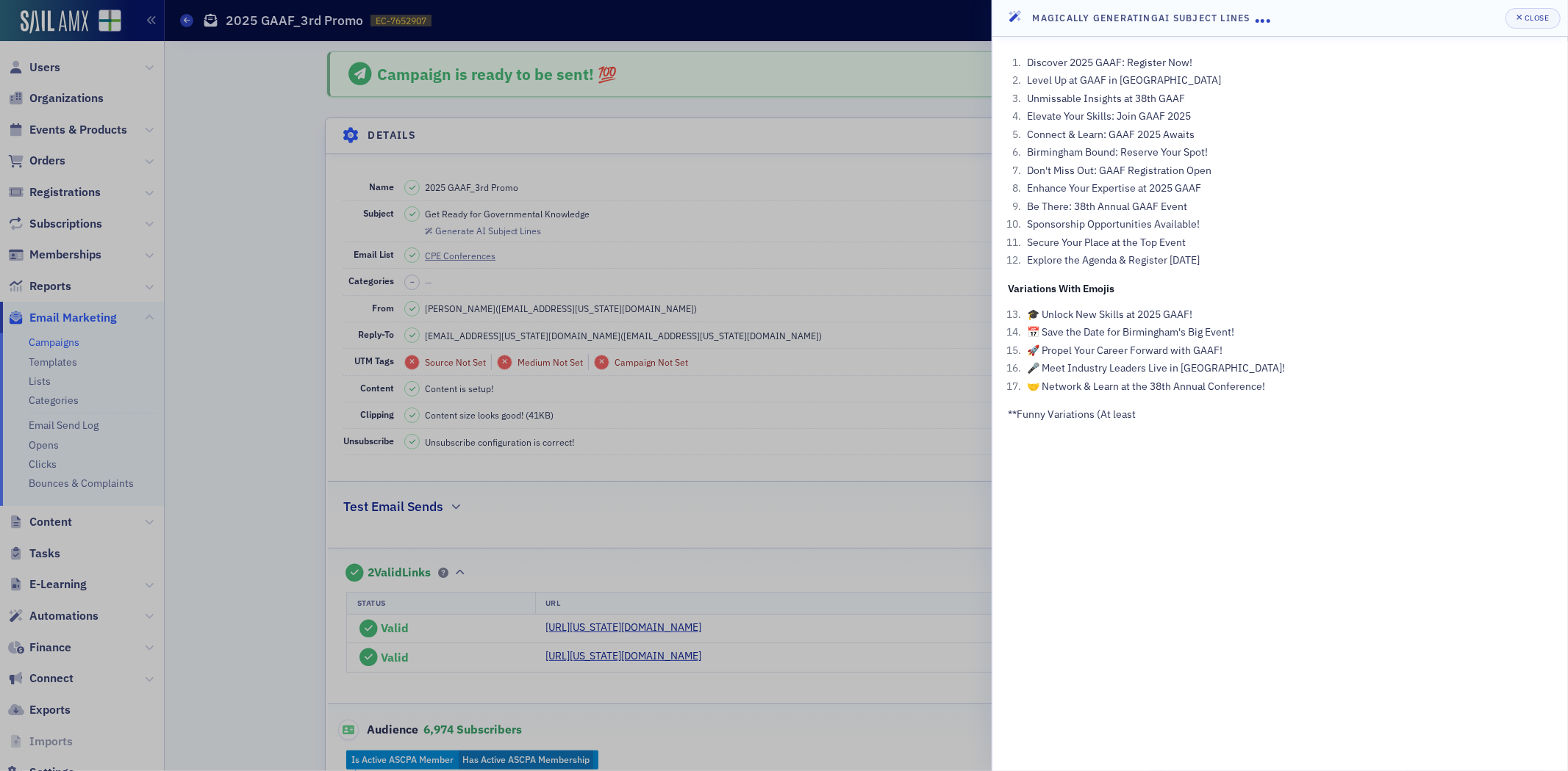
click at [858, 275] on div at bounding box center [784, 386] width 1568 height 771
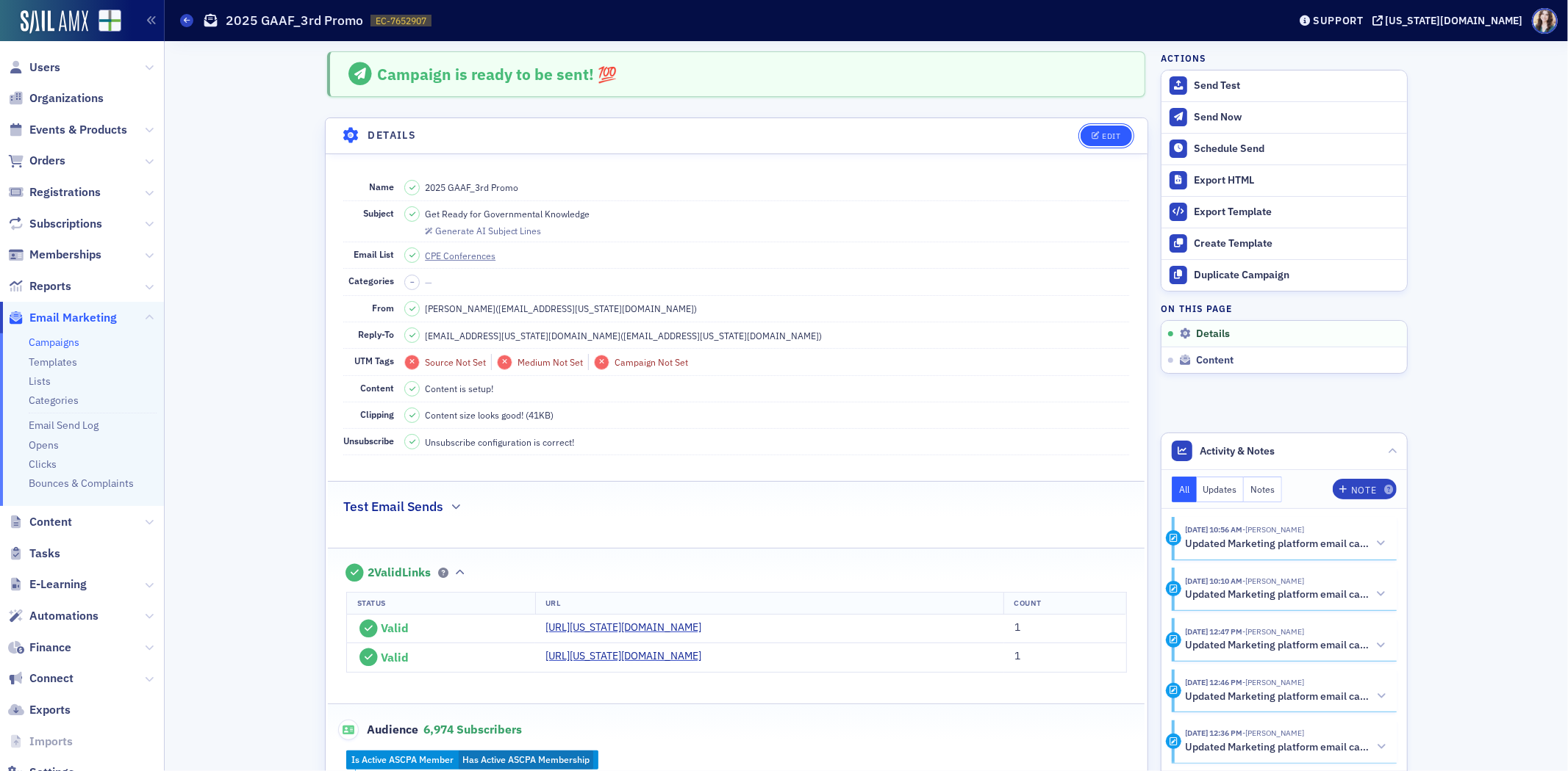
click at [1103, 133] on div "Edit" at bounding box center [1112, 137] width 19 height 8
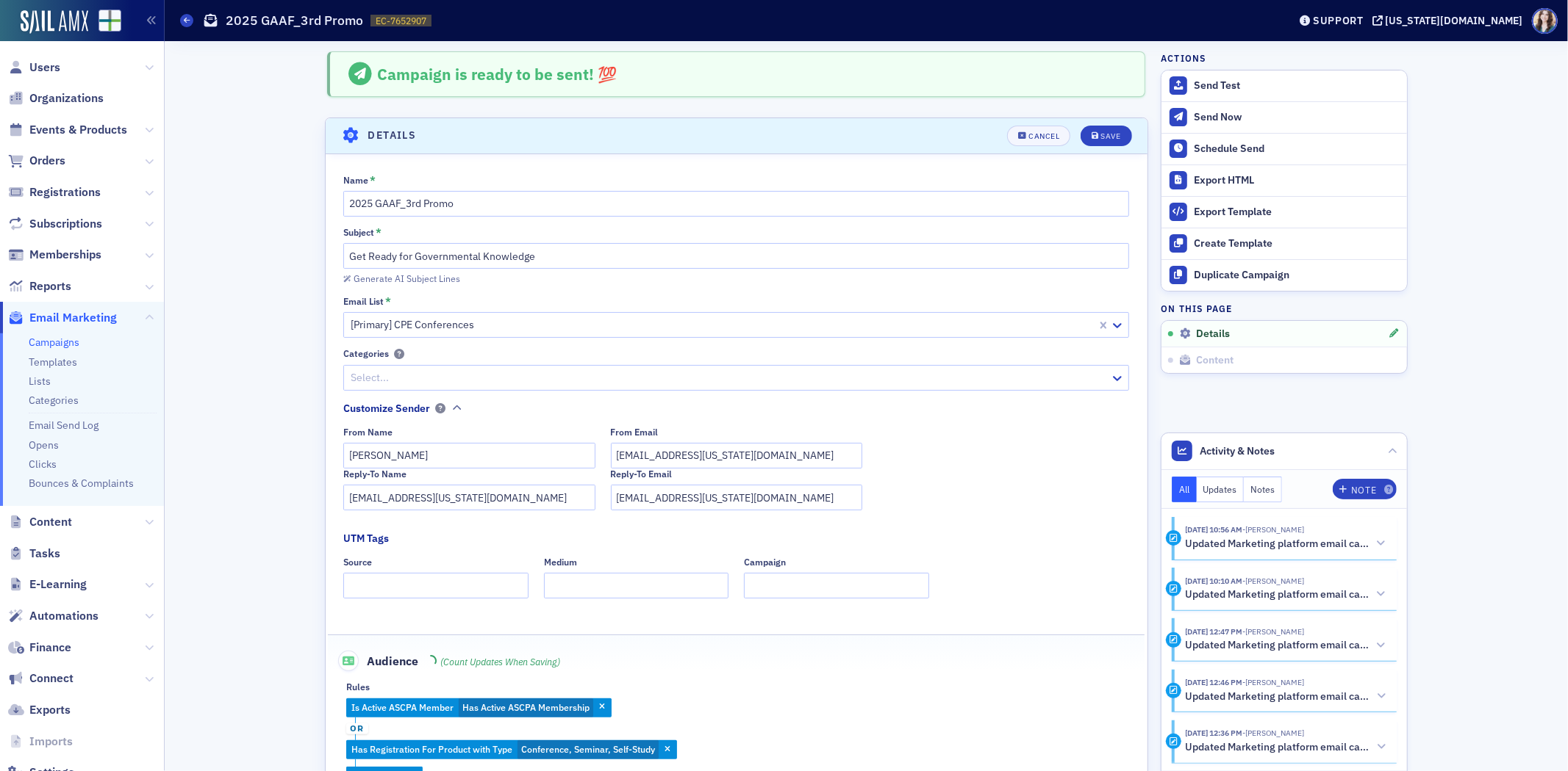
scroll to position [68, 0]
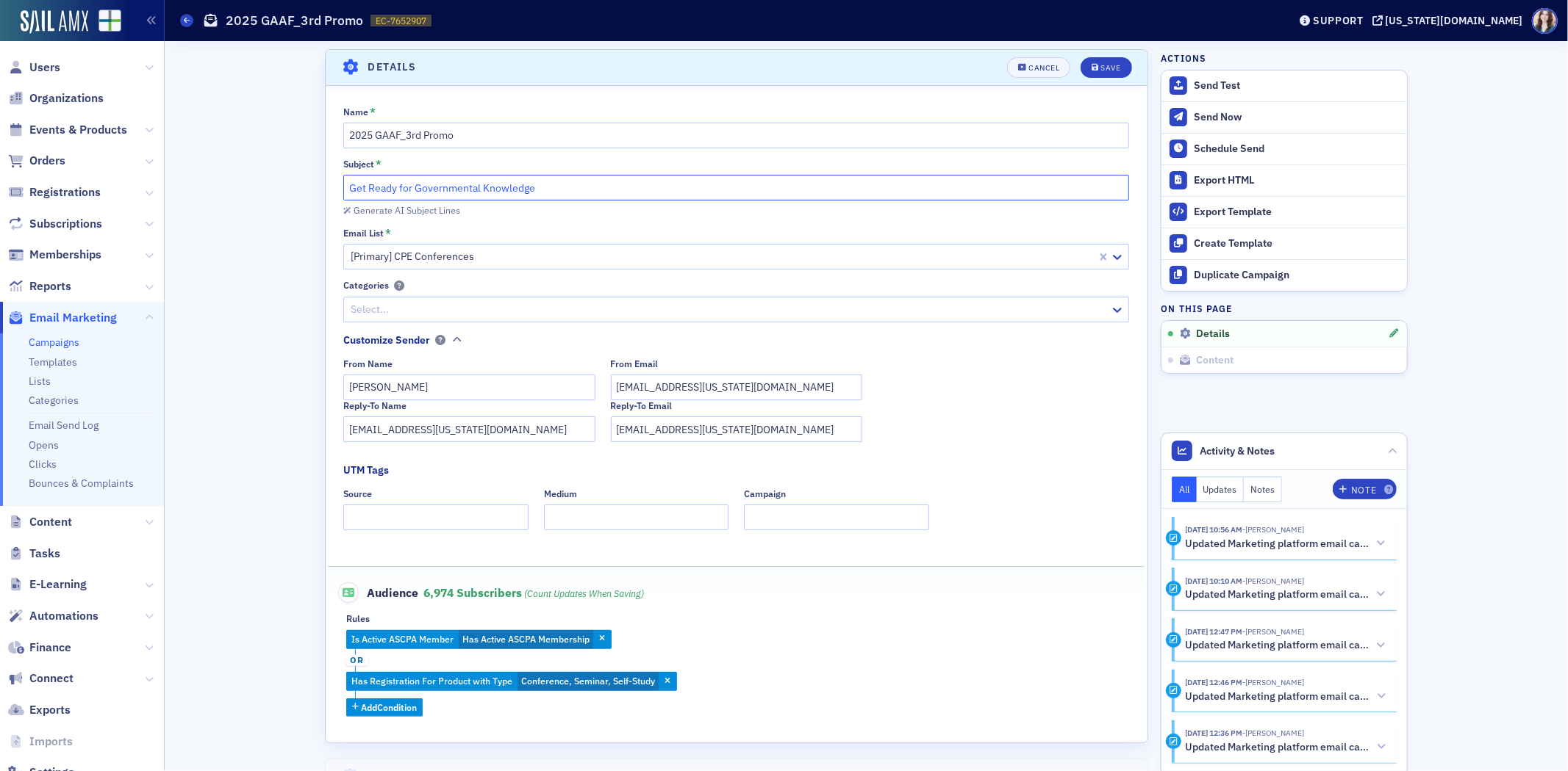
drag, startPoint x: 409, startPoint y: 193, endPoint x: 273, endPoint y: 214, distance: 137.6
drag, startPoint x: 643, startPoint y: 186, endPoint x: 473, endPoint y: 194, distance: 170.2
click at [473, 194] on input "Gear Up for a Governmental Knowledge" at bounding box center [736, 188] width 786 height 26
click at [406, 192] on input "Gear Up for a Governmental Get-Together!" at bounding box center [736, 188] width 786 height 26
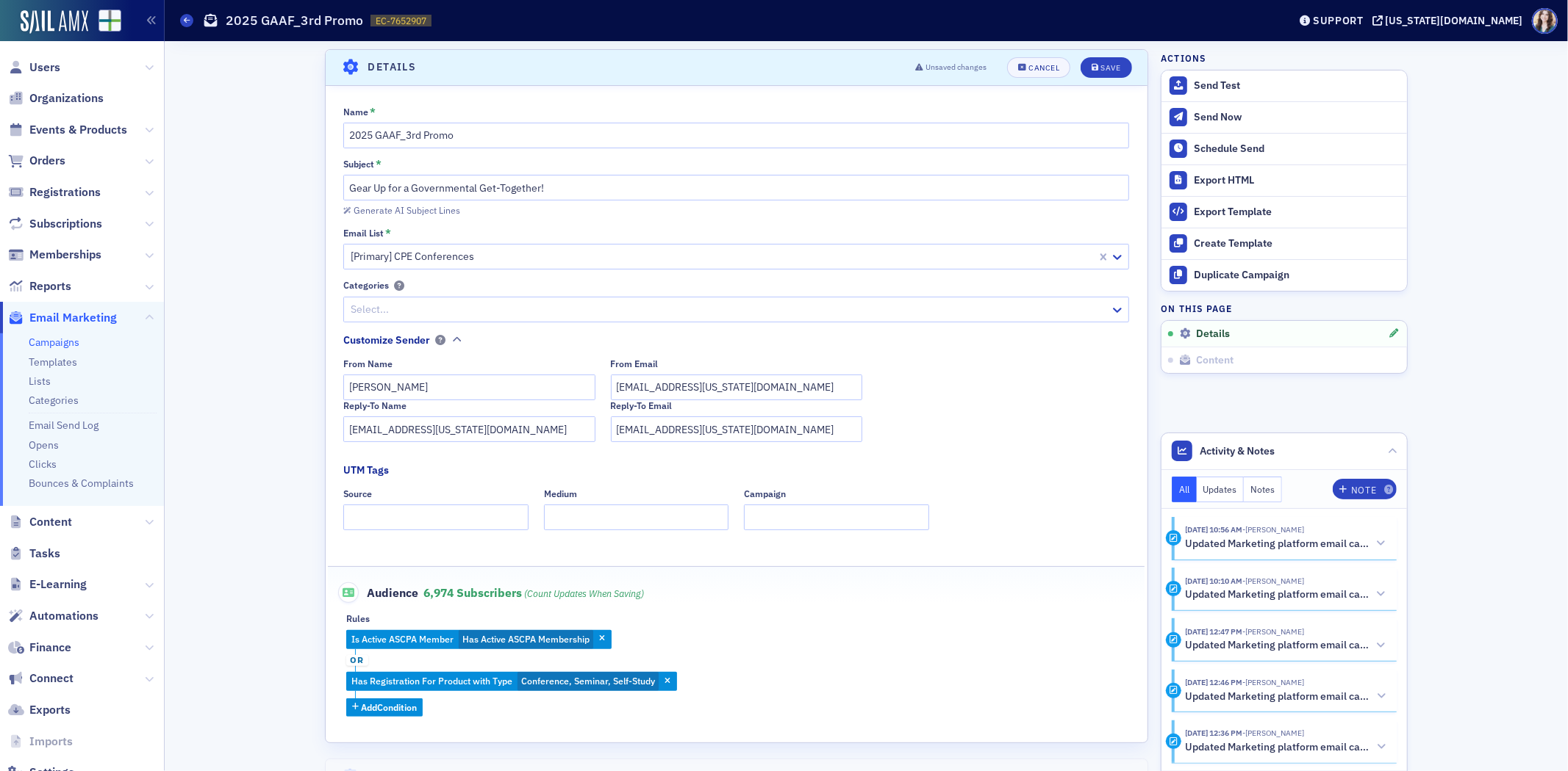
click at [644, 228] on div "Name * 2025 GAAF_3rd Promo Subject * Gear Up for a Governmental Get-Together! G…" at bounding box center [736, 412] width 822 height 611
click at [438, 215] on div "Generate AI Subject Lines" at bounding box center [406, 211] width 107 height 8
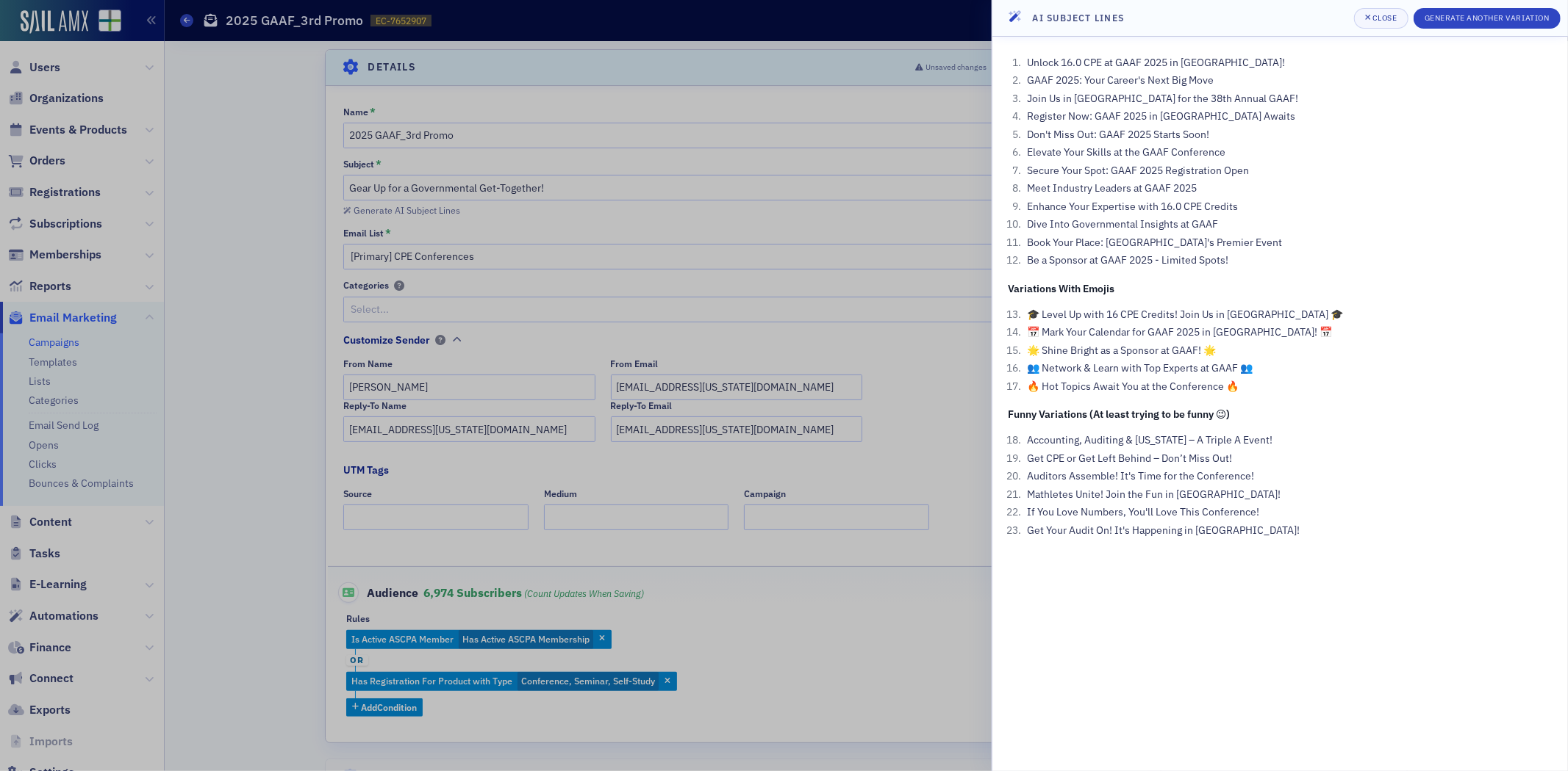
click at [1336, 11] on header "AI Subject Lines Close Generate Another Variation" at bounding box center [1279, 18] width 575 height 37
click at [952, 424] on div at bounding box center [784, 386] width 1568 height 771
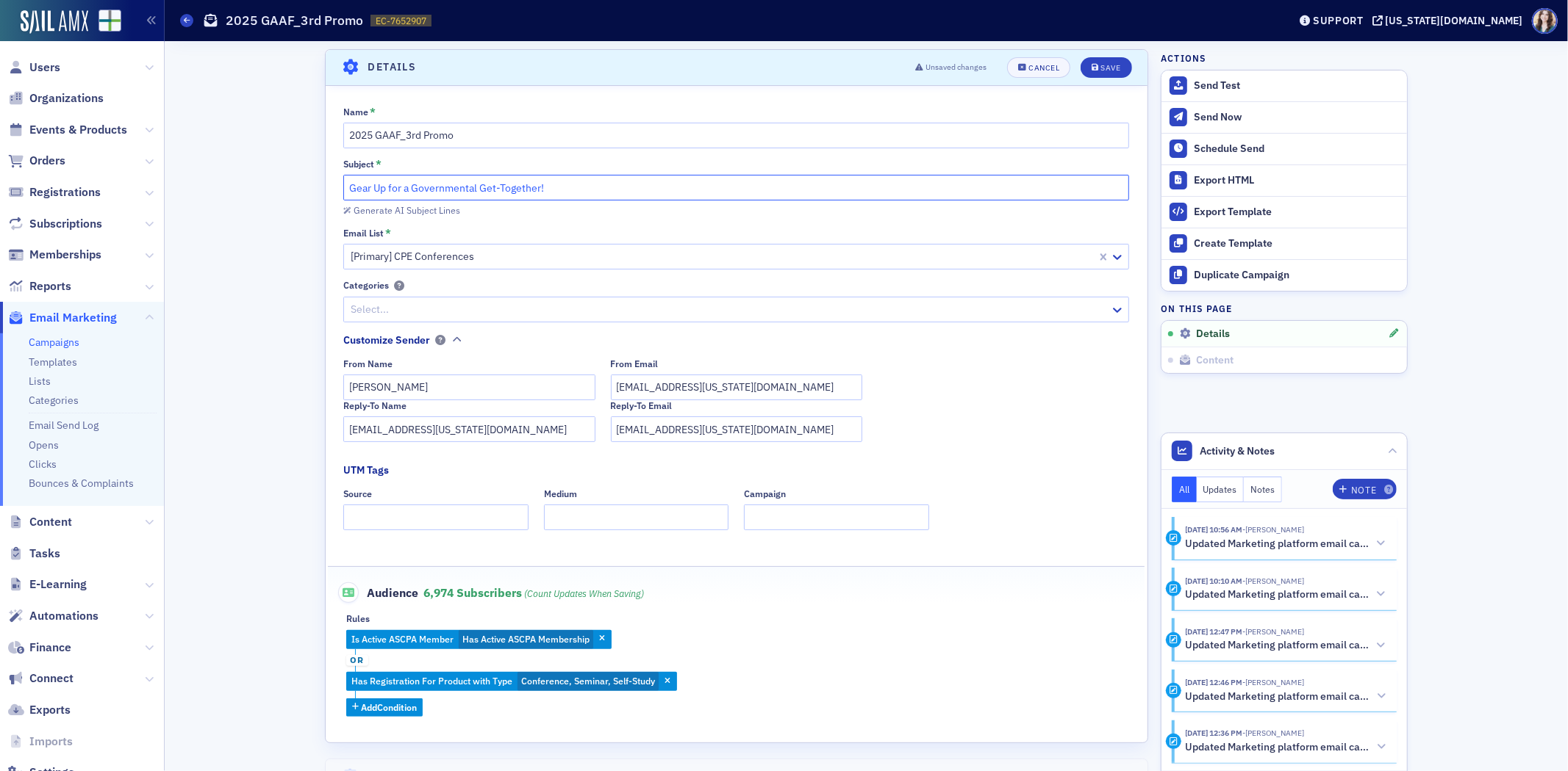
click at [749, 181] on input "Gear Up for a Governmental Get-Together!" at bounding box center [736, 188] width 786 height 26
drag, startPoint x: 566, startPoint y: 188, endPoint x: 543, endPoint y: 187, distance: 23.0
click at [543, 187] on input "Gear Up for a Governmental Get-Together! ⚙️" at bounding box center [736, 188] width 786 height 26
click at [618, 199] on input "Gear Up for a Governmental Get-Together! ⚙️" at bounding box center [736, 188] width 786 height 26
click at [343, 189] on input "Gear Up for a Governmental Get-Together! ⚙️" at bounding box center [736, 188] width 786 height 26
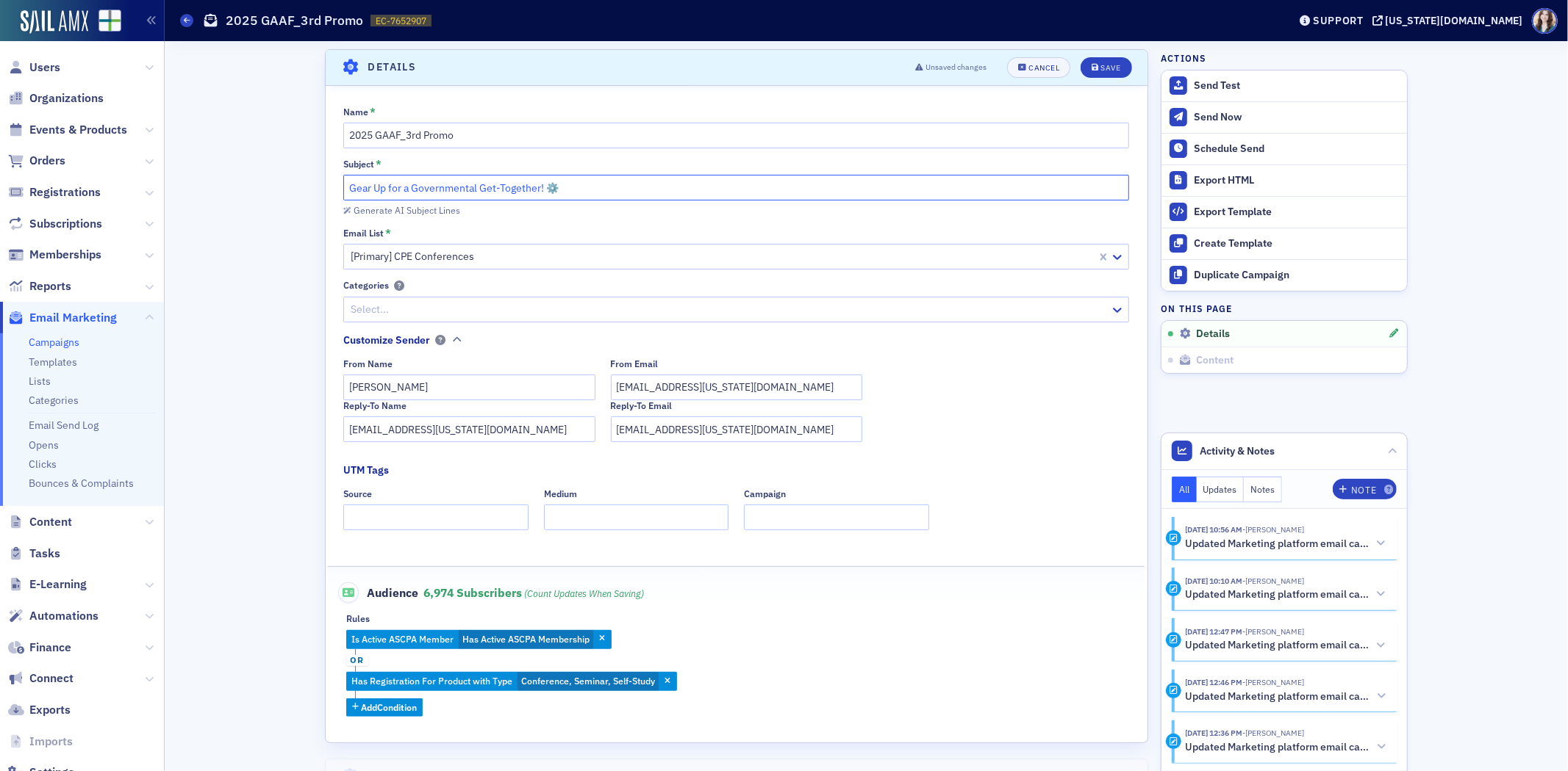
paste input "⚙️"
click at [583, 187] on input "⚙️Gear Up for a Governmental Get-Together! ⚙️" at bounding box center [736, 188] width 786 height 26
type input "⚙️Gear Up for a Governmental Get-Together!"
click at [1091, 67] on icon "submit" at bounding box center [1094, 68] width 7 height 8
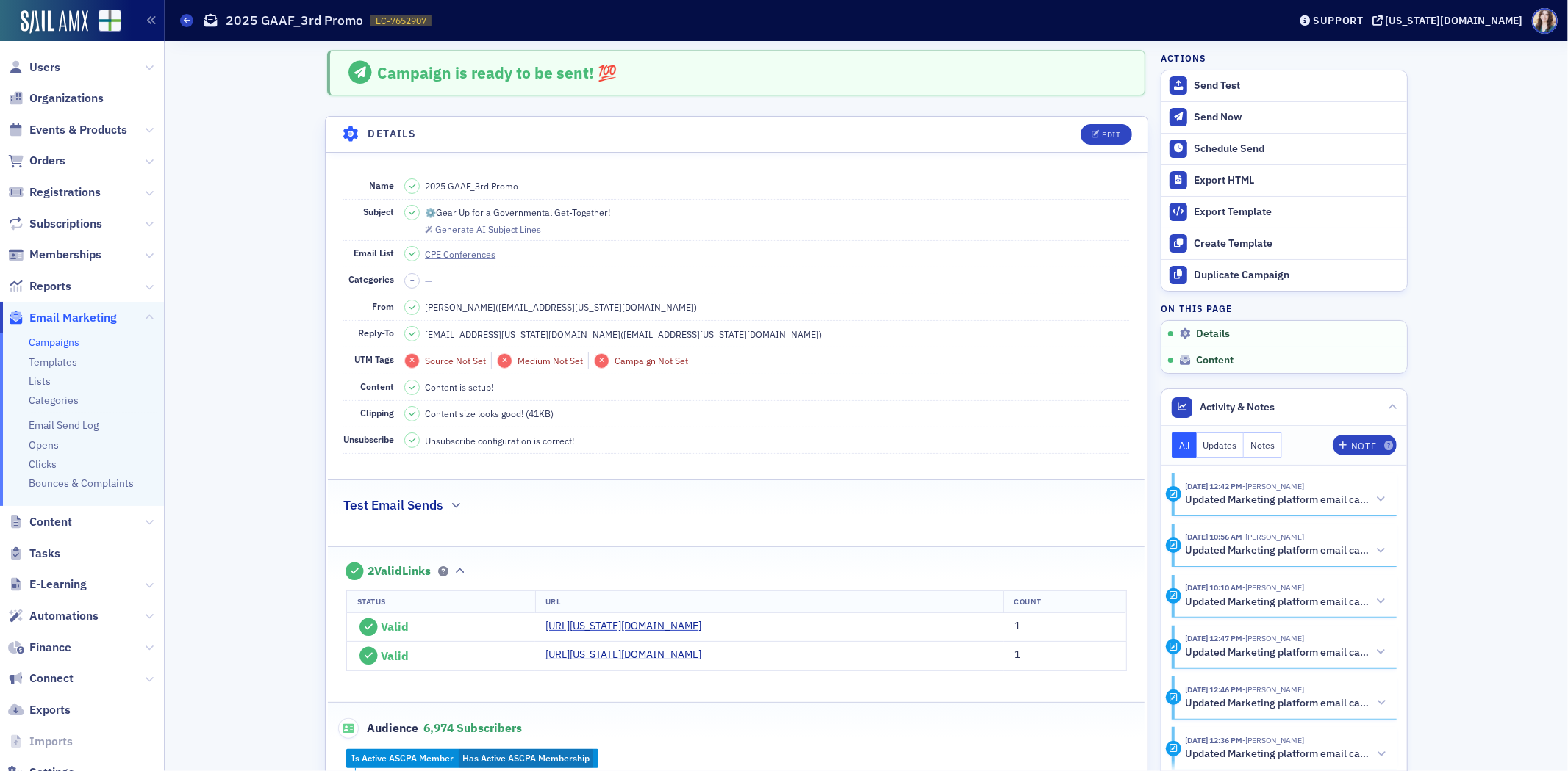
scroll to position [0, 0]
click at [1091, 133] on icon "button" at bounding box center [1095, 137] width 9 height 8
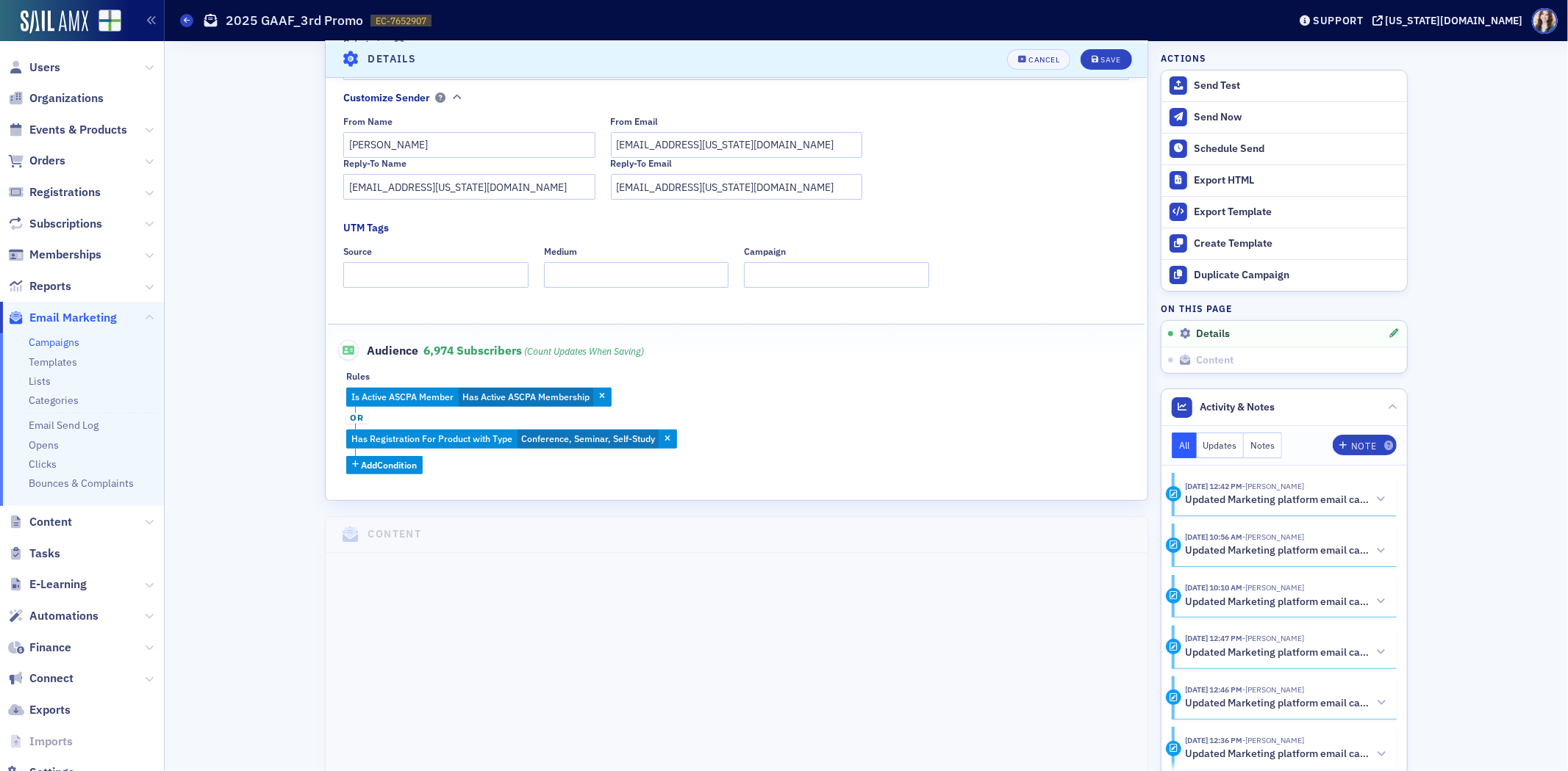
scroll to position [313, 0]
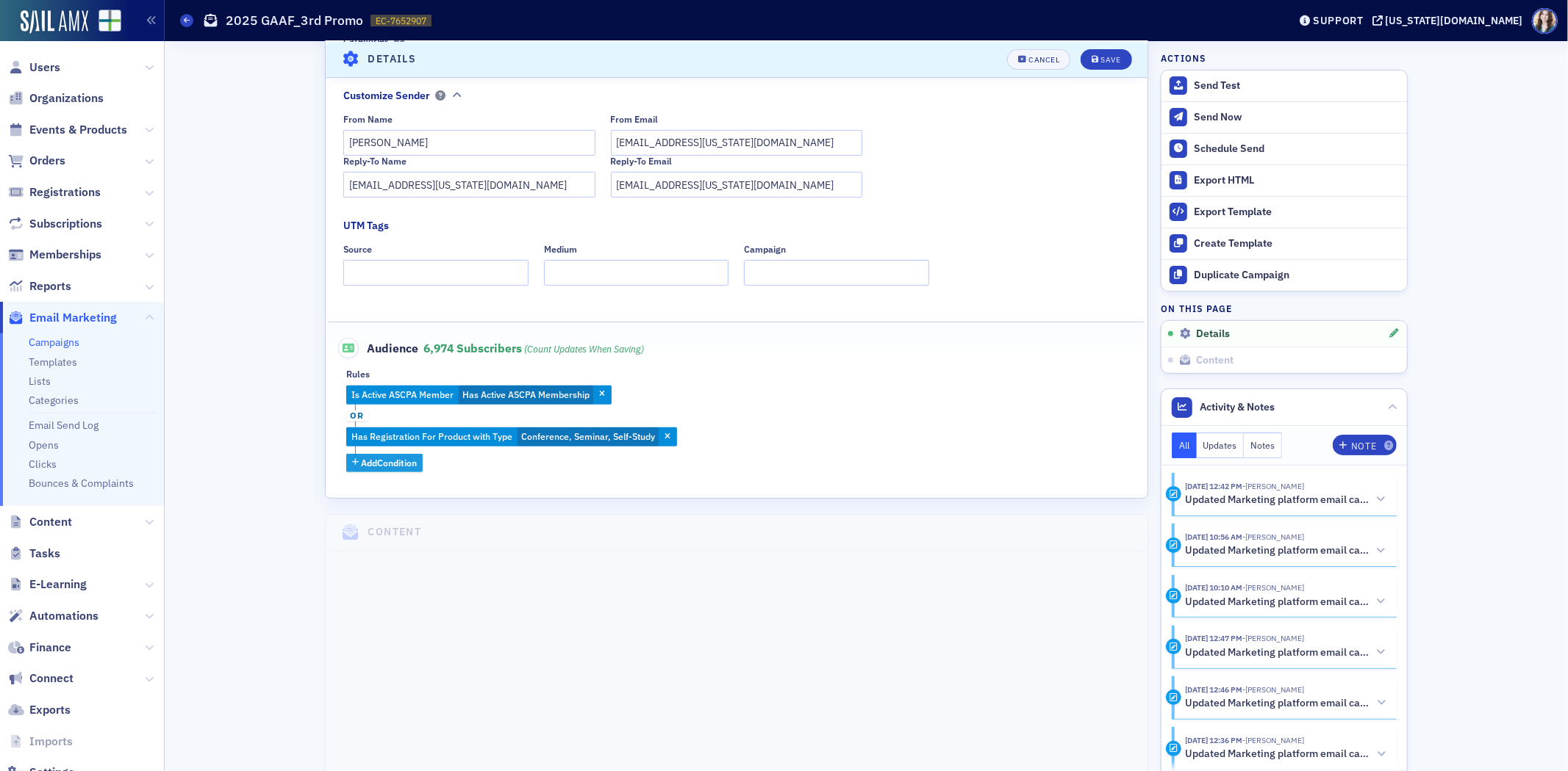
click at [388, 473] on button "Add Condition" at bounding box center [384, 463] width 77 height 19
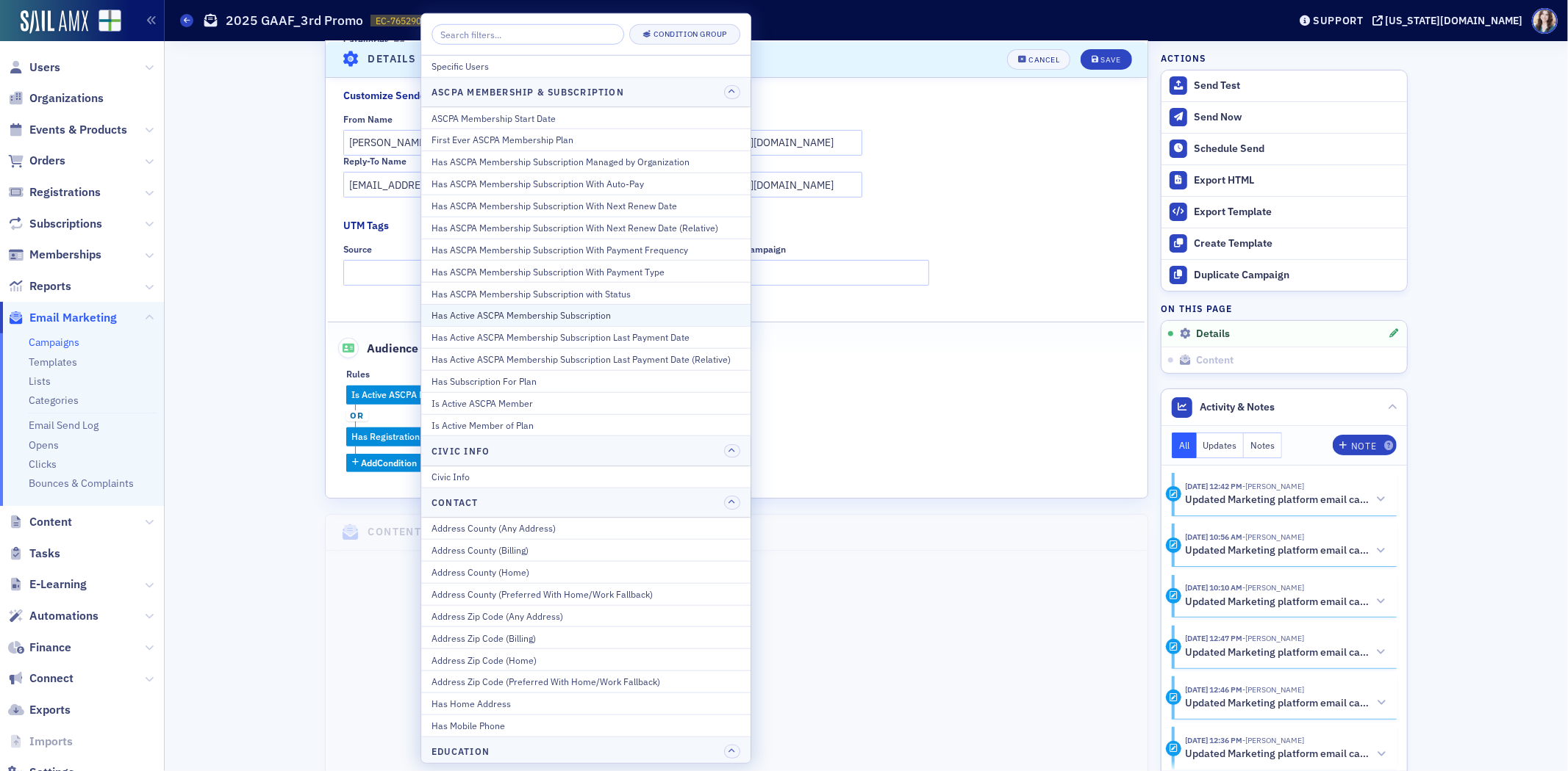
click at [620, 323] on button "Has Active ASCPA Membership Subscription" at bounding box center [586, 315] width 330 height 22
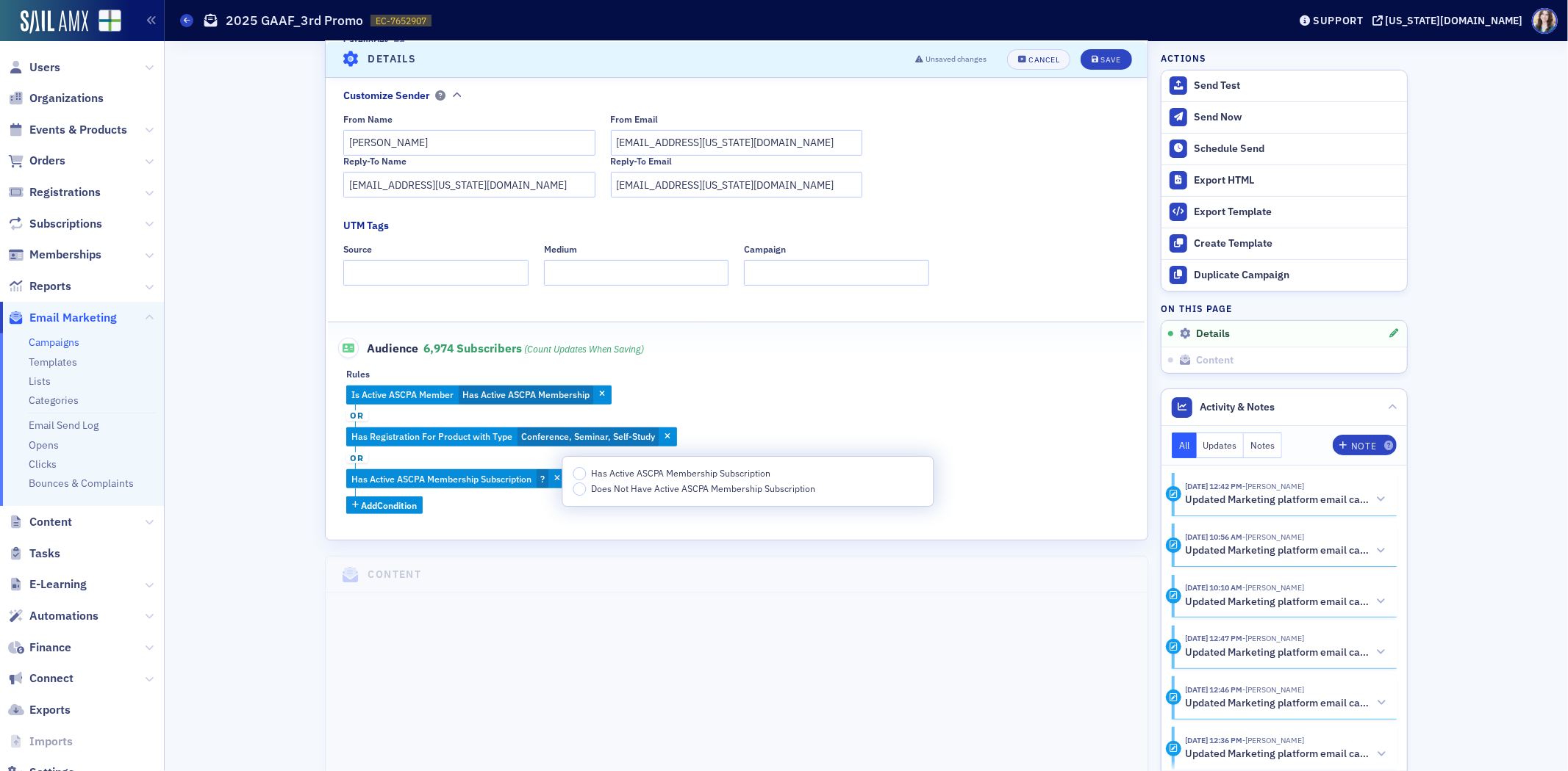
click at [538, 511] on div "Is Active ASCPA Member Has Active ASCPA Membership or Has Registration For Prod…" at bounding box center [736, 450] width 780 height 128
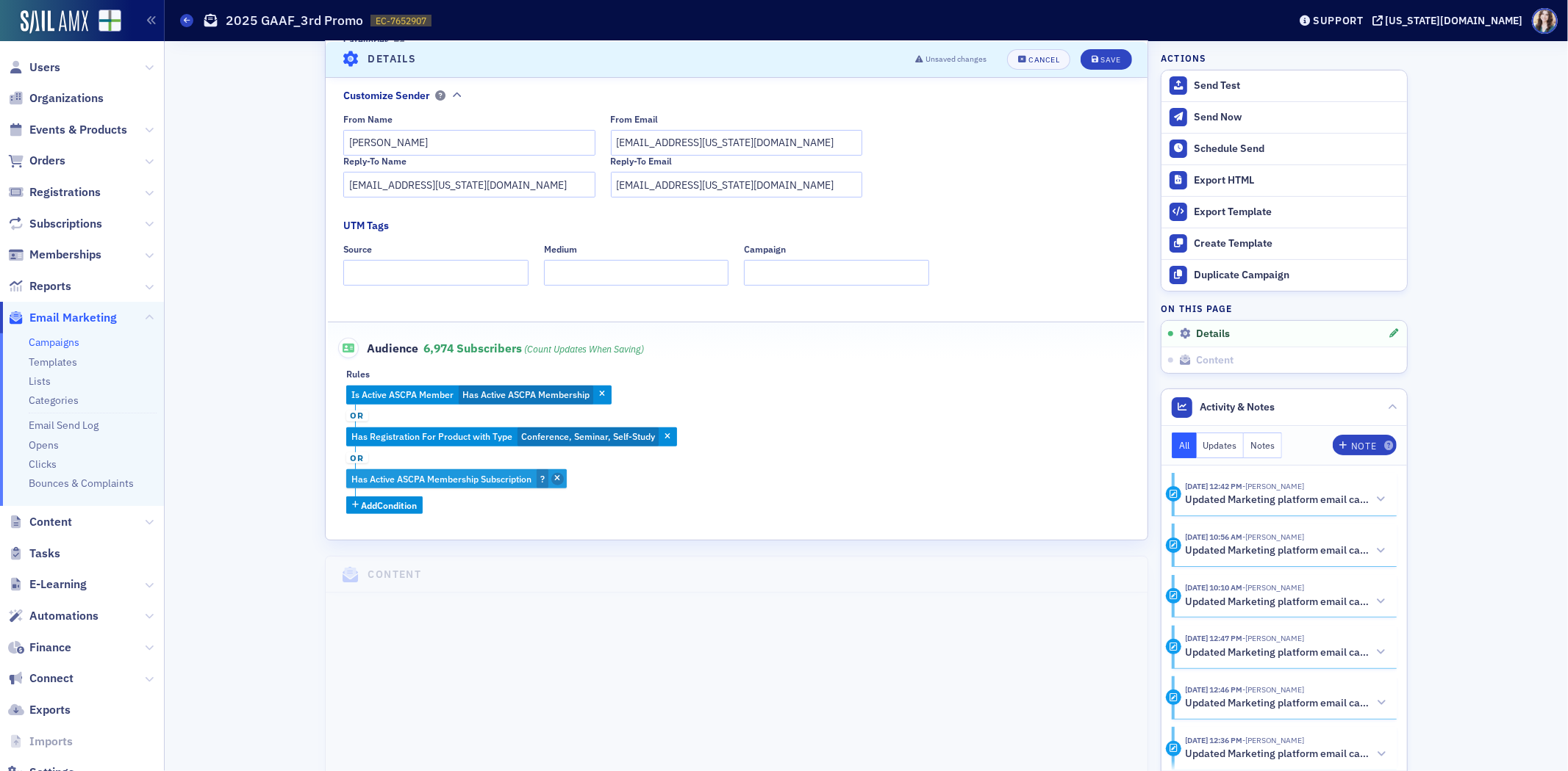
click at [555, 480] on icon "button" at bounding box center [557, 479] width 6 height 8
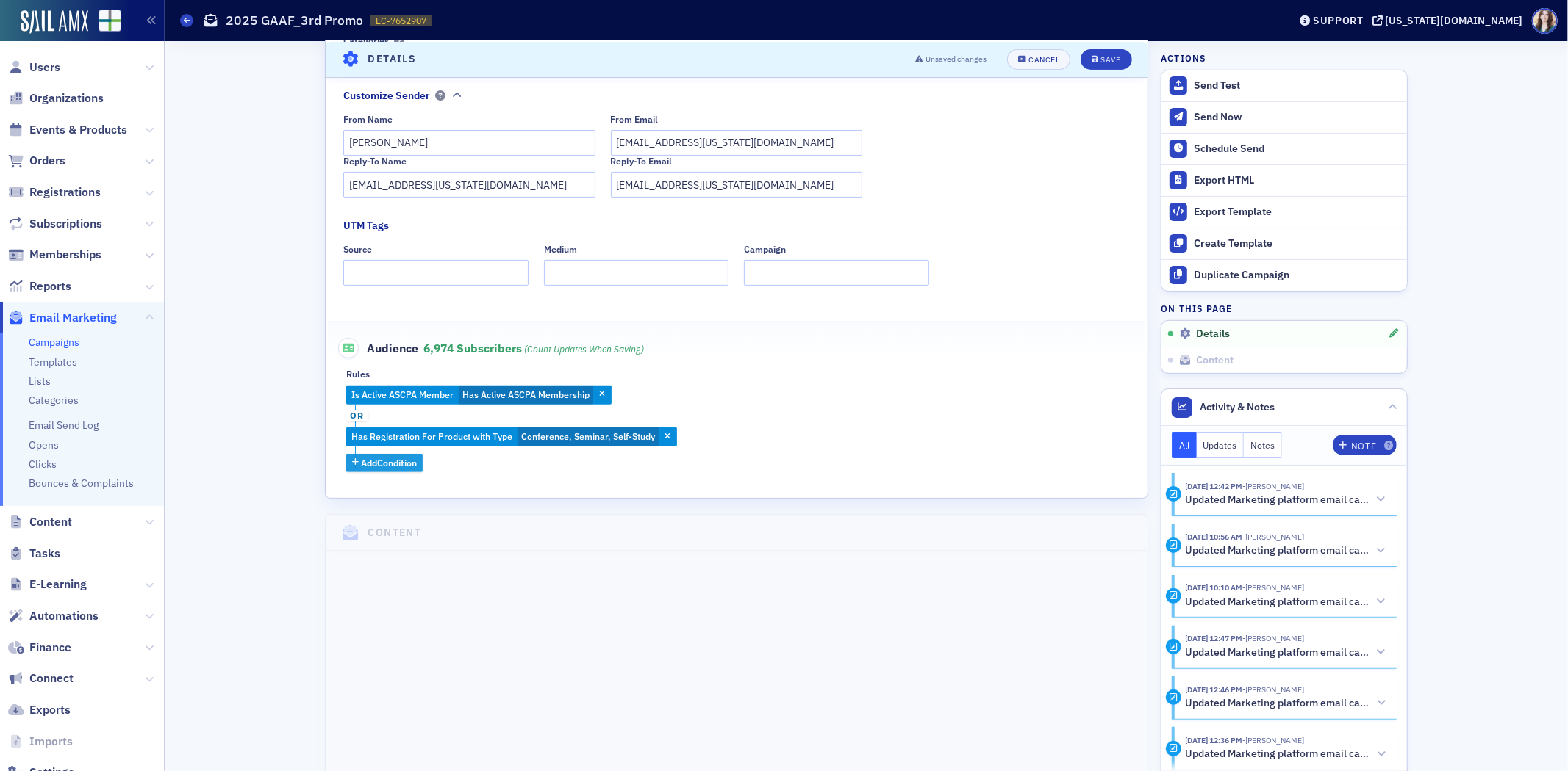
click at [375, 463] on span "Add Condition" at bounding box center [389, 463] width 56 height 13
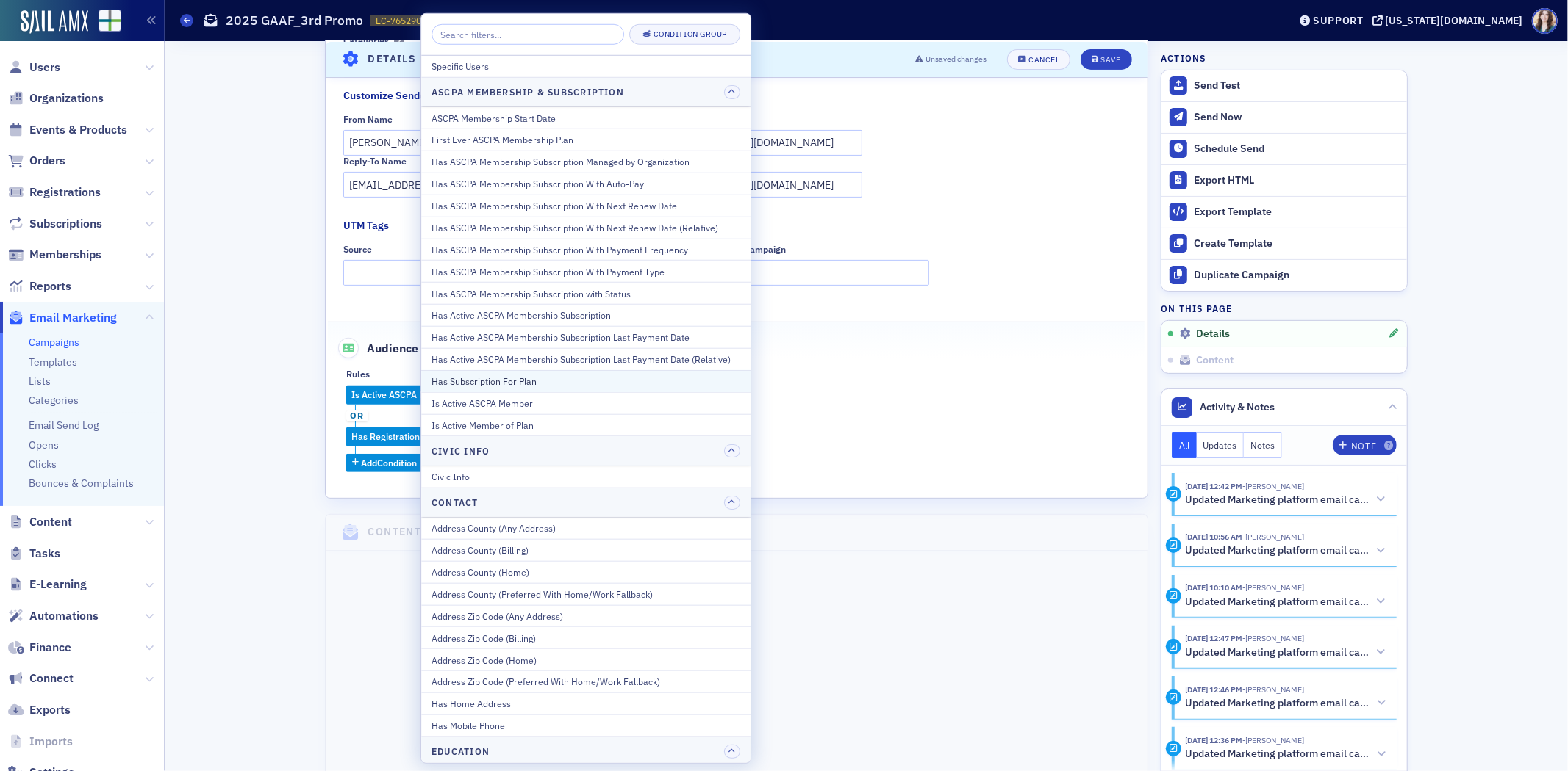
click at [547, 384] on div "Has Subscription For Plan" at bounding box center [585, 381] width 308 height 13
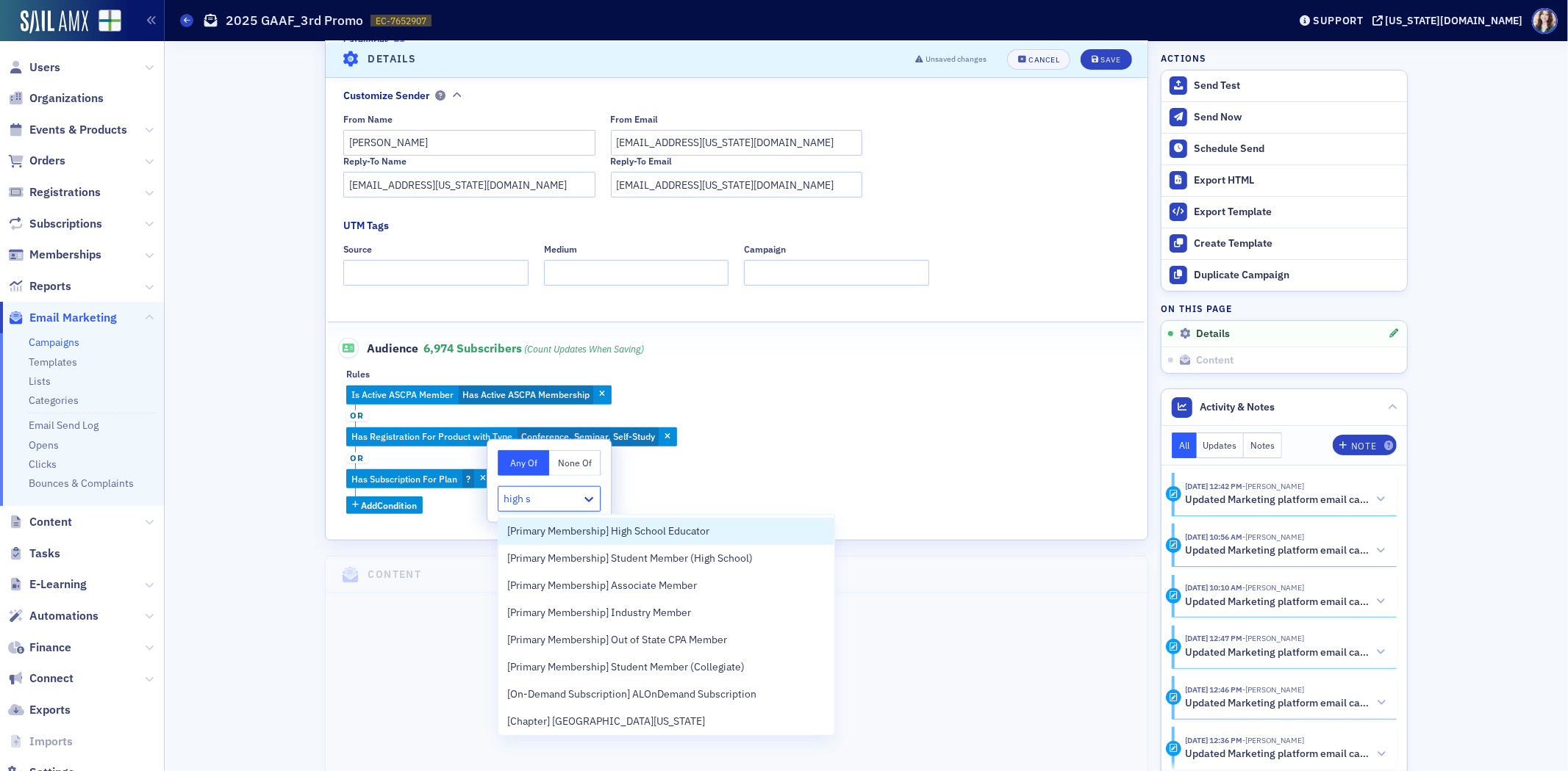
type input "high sc"
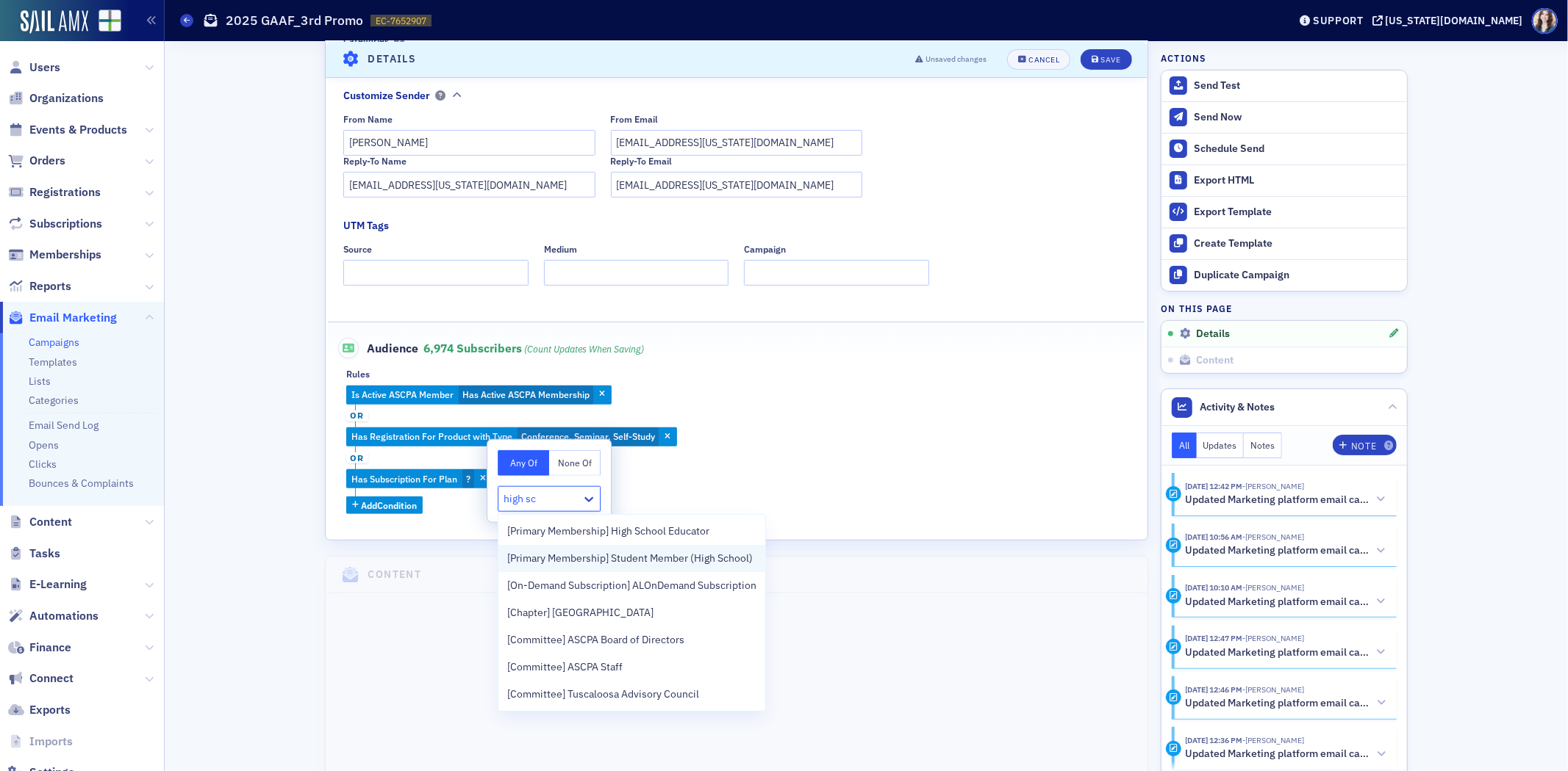
click at [589, 560] on span "[Primary Membership] Student Member (High School)" at bounding box center [630, 558] width 246 height 15
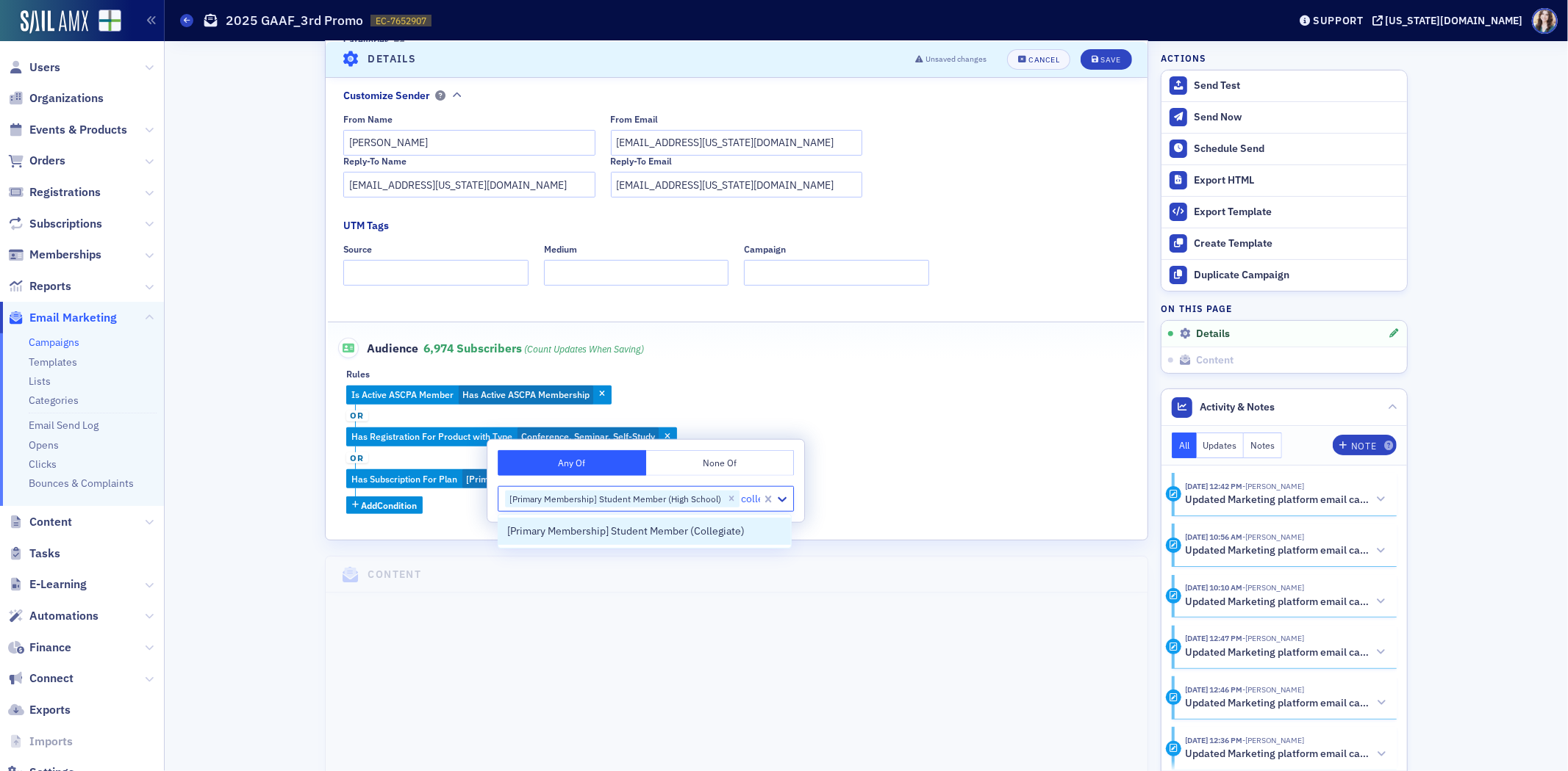
type input "colleg"
click at [733, 536] on span "[Primary Membership] Student Member (Collegiate)" at bounding box center [626, 531] width 238 height 15
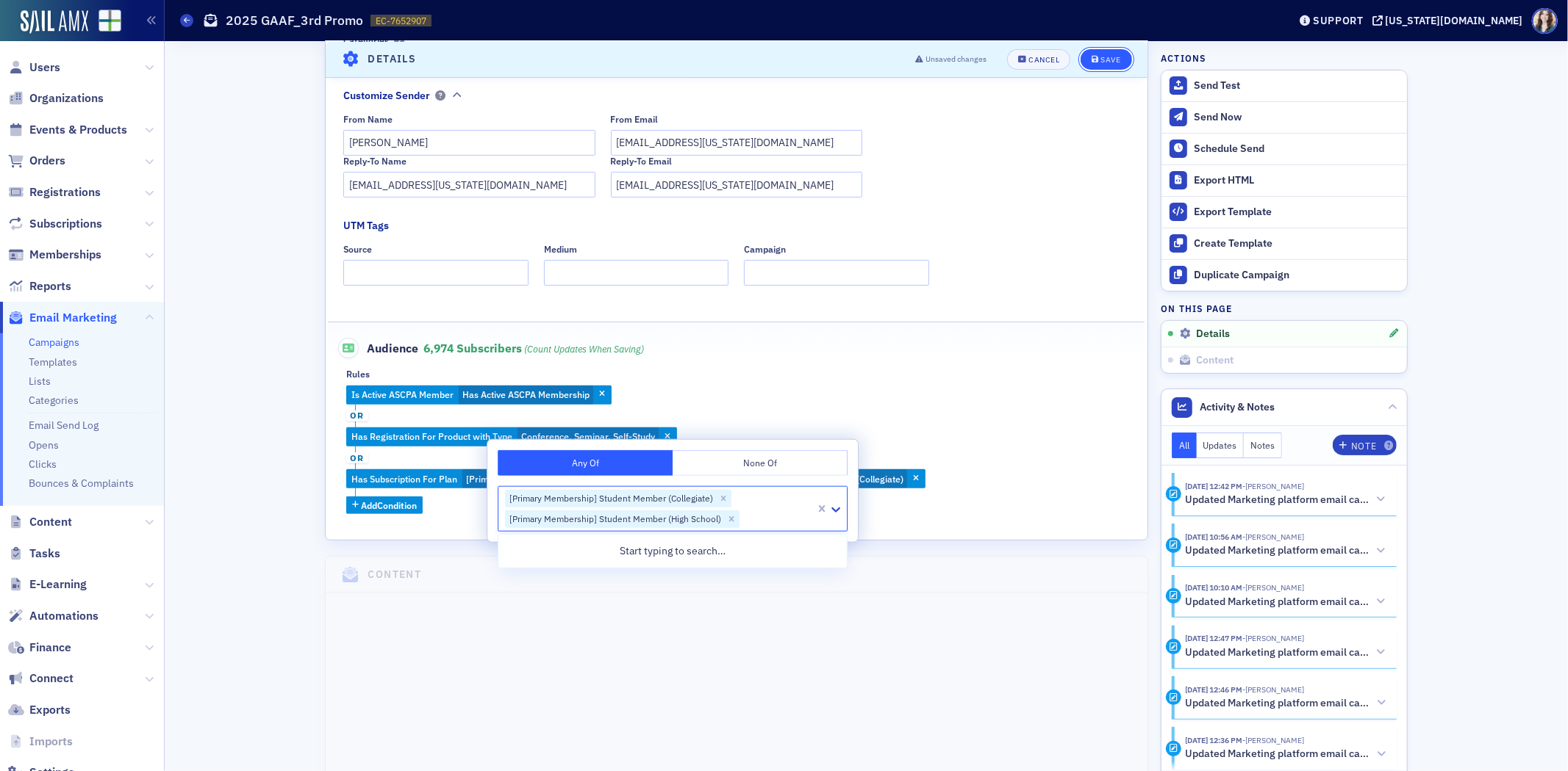
click at [1101, 55] on div "Save" at bounding box center [1111, 59] width 20 height 8
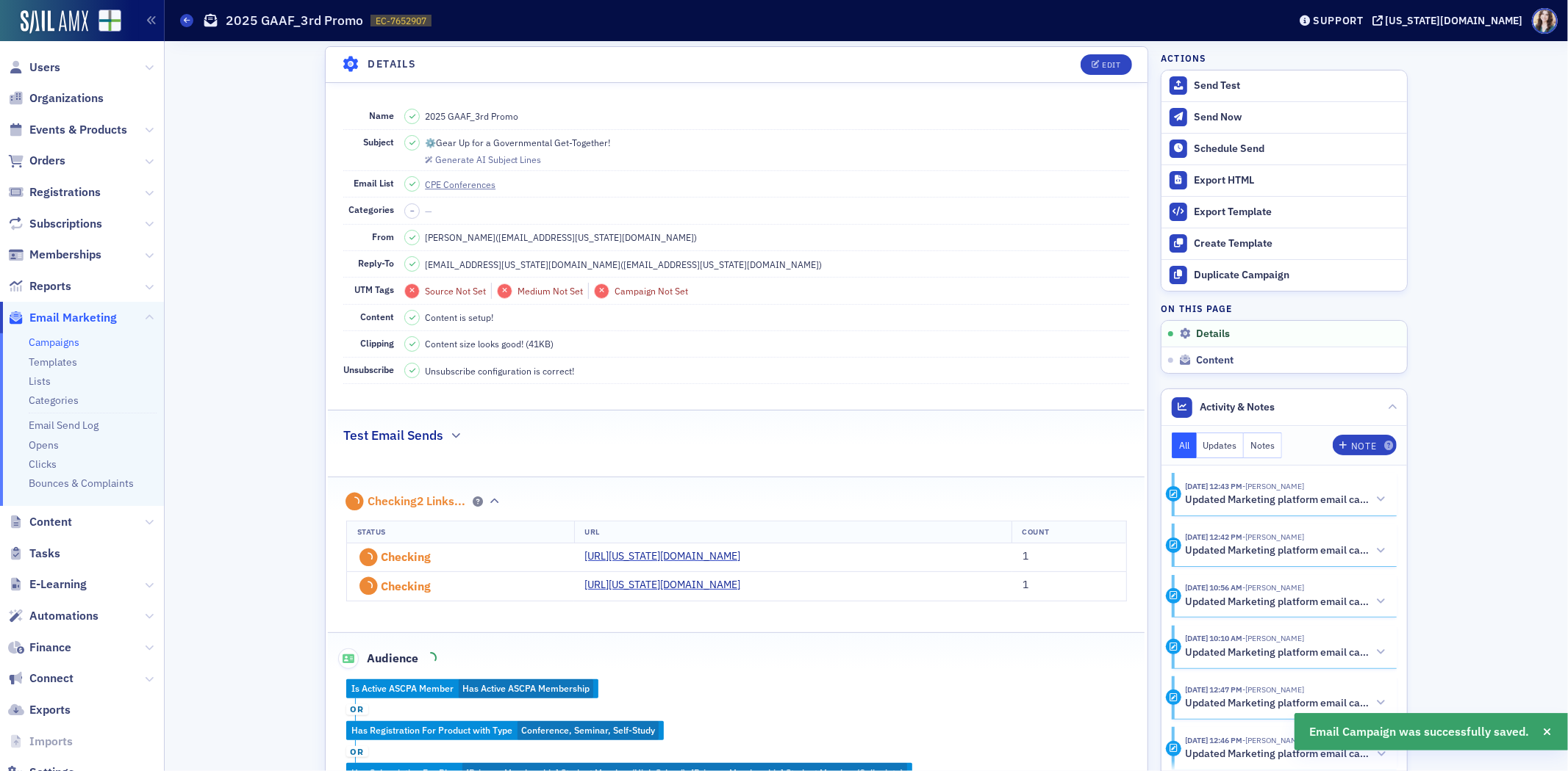
scroll to position [68, 0]
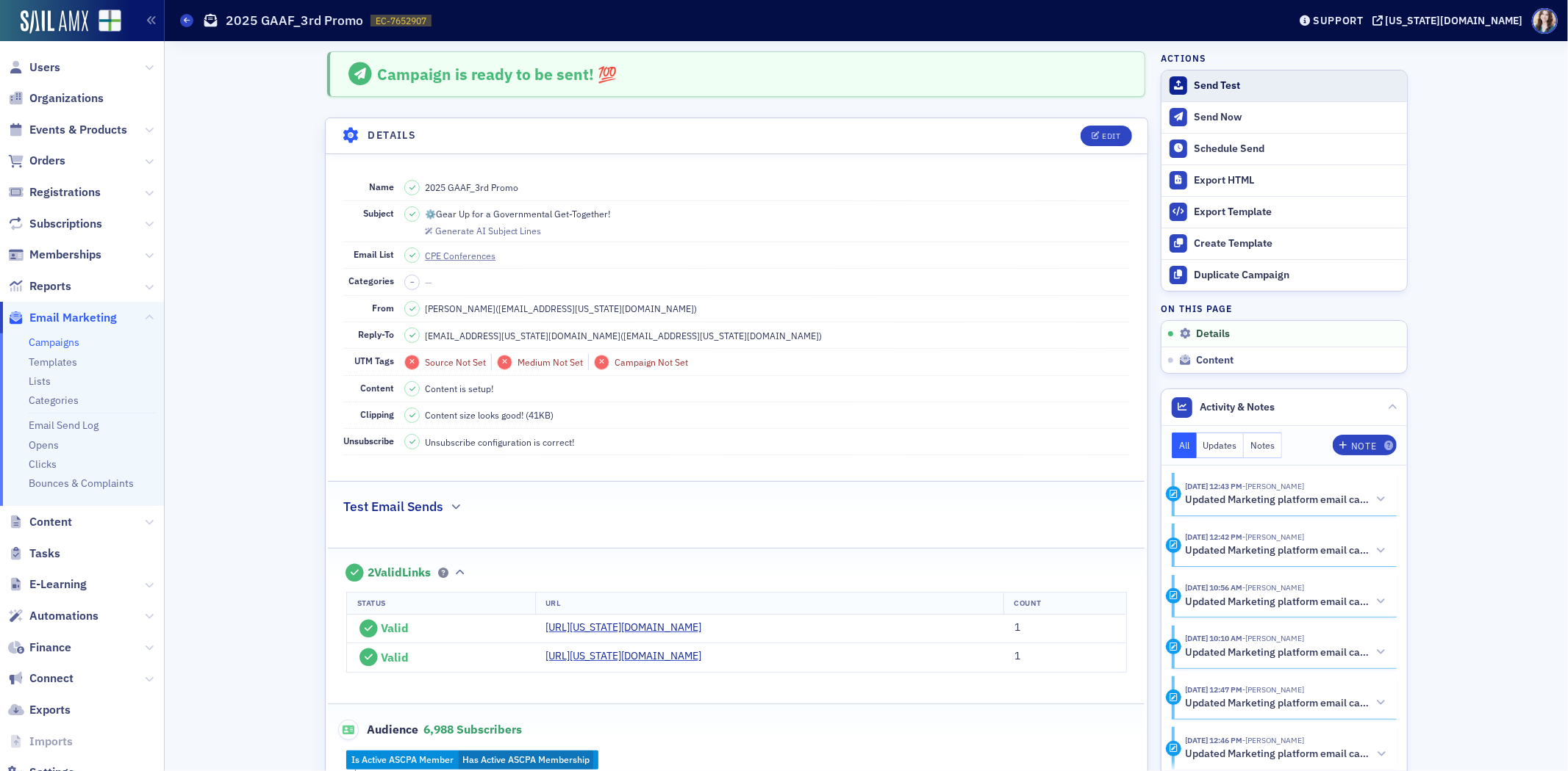
click at [1229, 96] on button "Send Test" at bounding box center [1284, 86] width 246 height 31
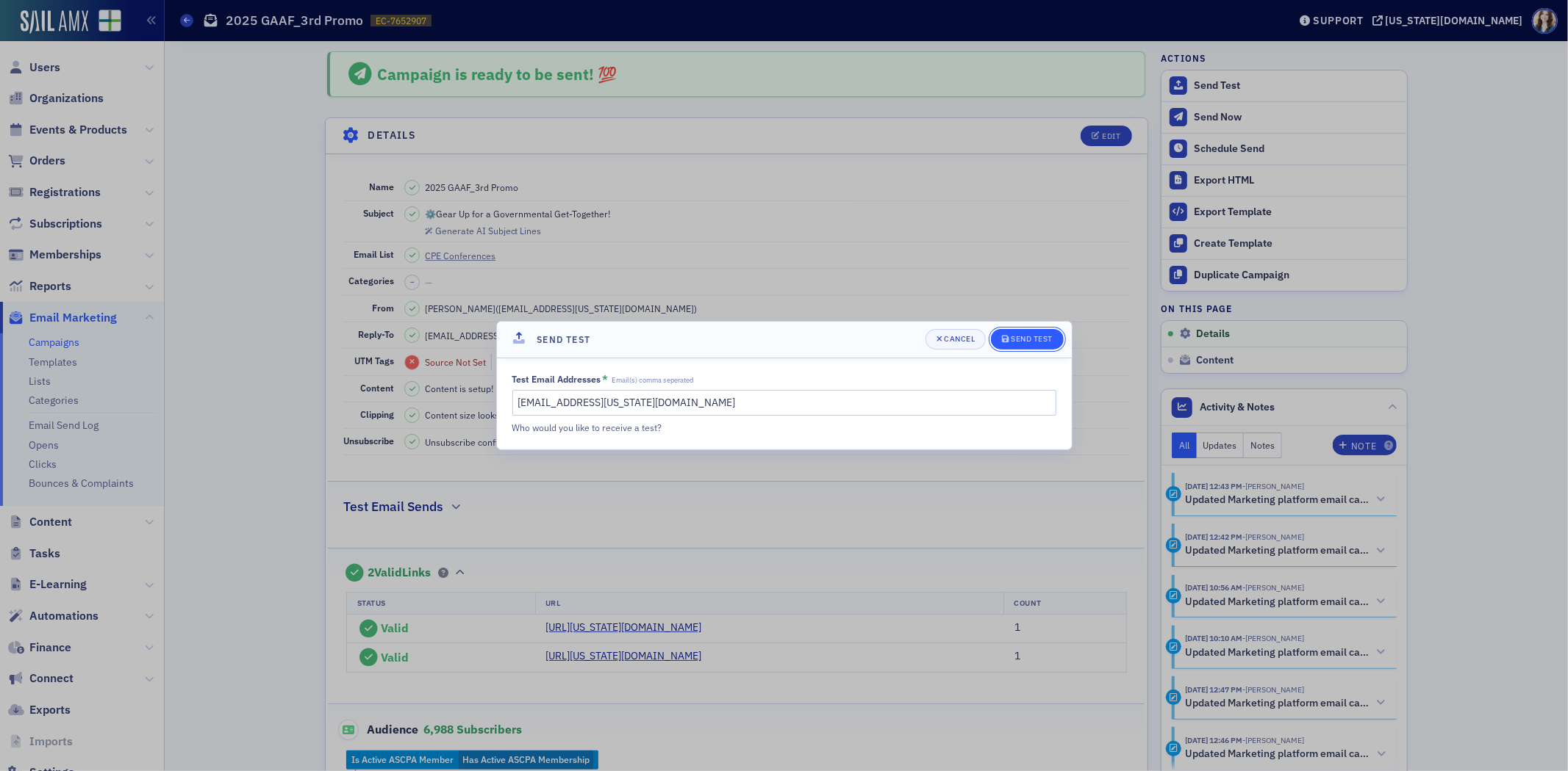
click at [1003, 333] on button "Send Test" at bounding box center [1027, 339] width 72 height 20
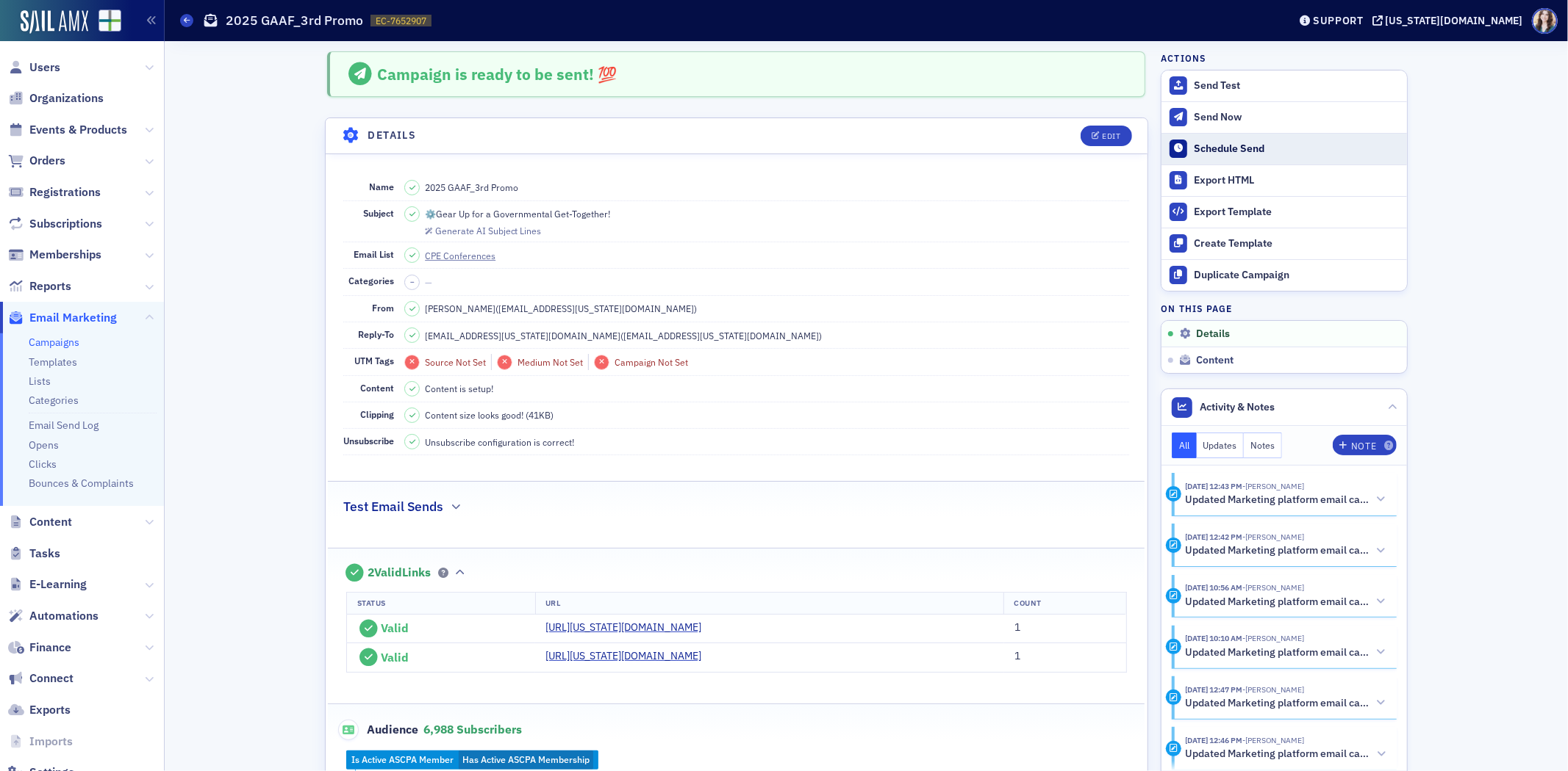
click at [1216, 142] on div "Schedule Send" at bounding box center [1296, 149] width 206 height 13
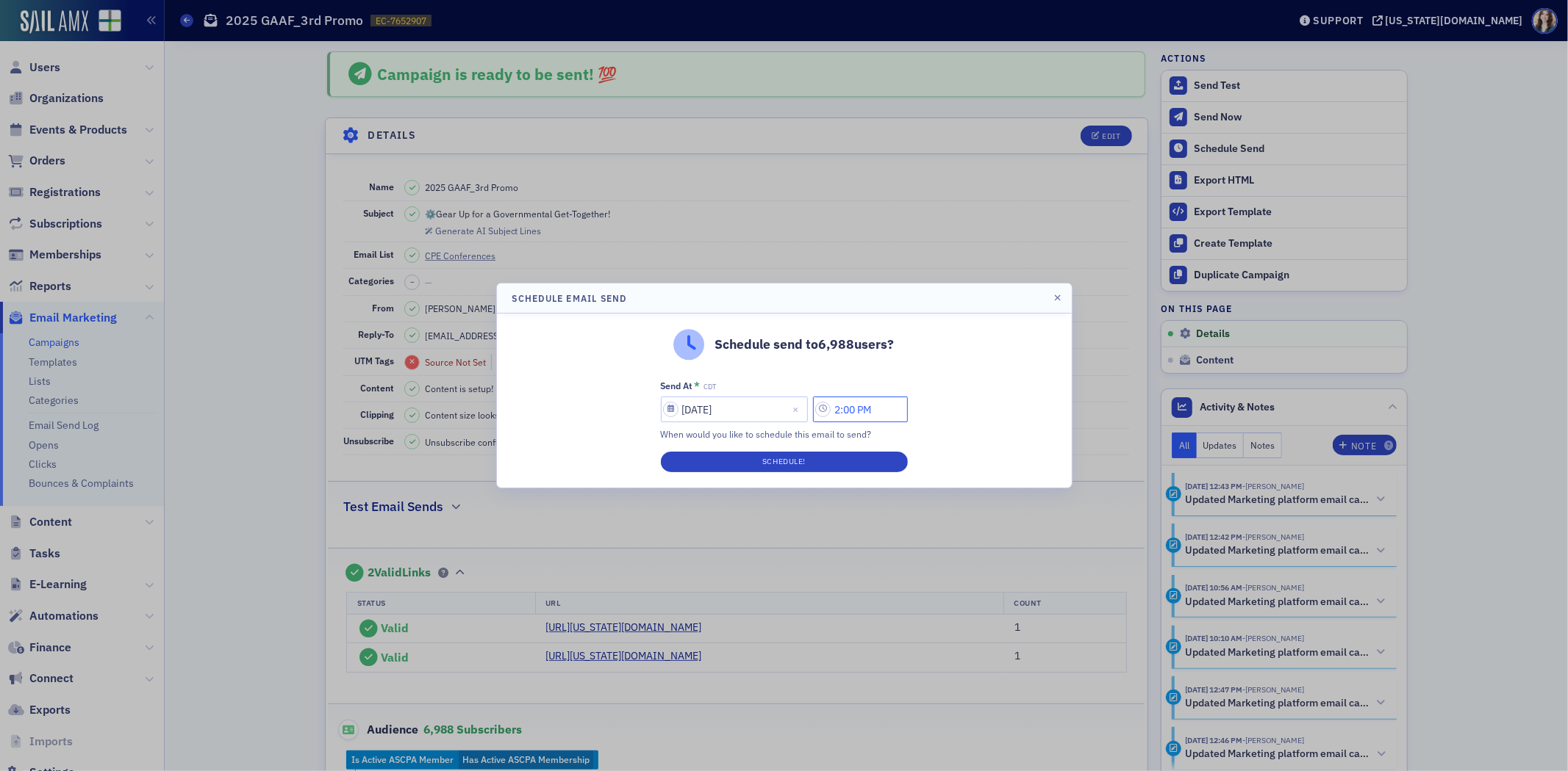
click at [892, 407] on input "2:00 PM" at bounding box center [860, 410] width 95 height 26
click at [684, 412] on icon at bounding box center [682, 410] width 15 height 15
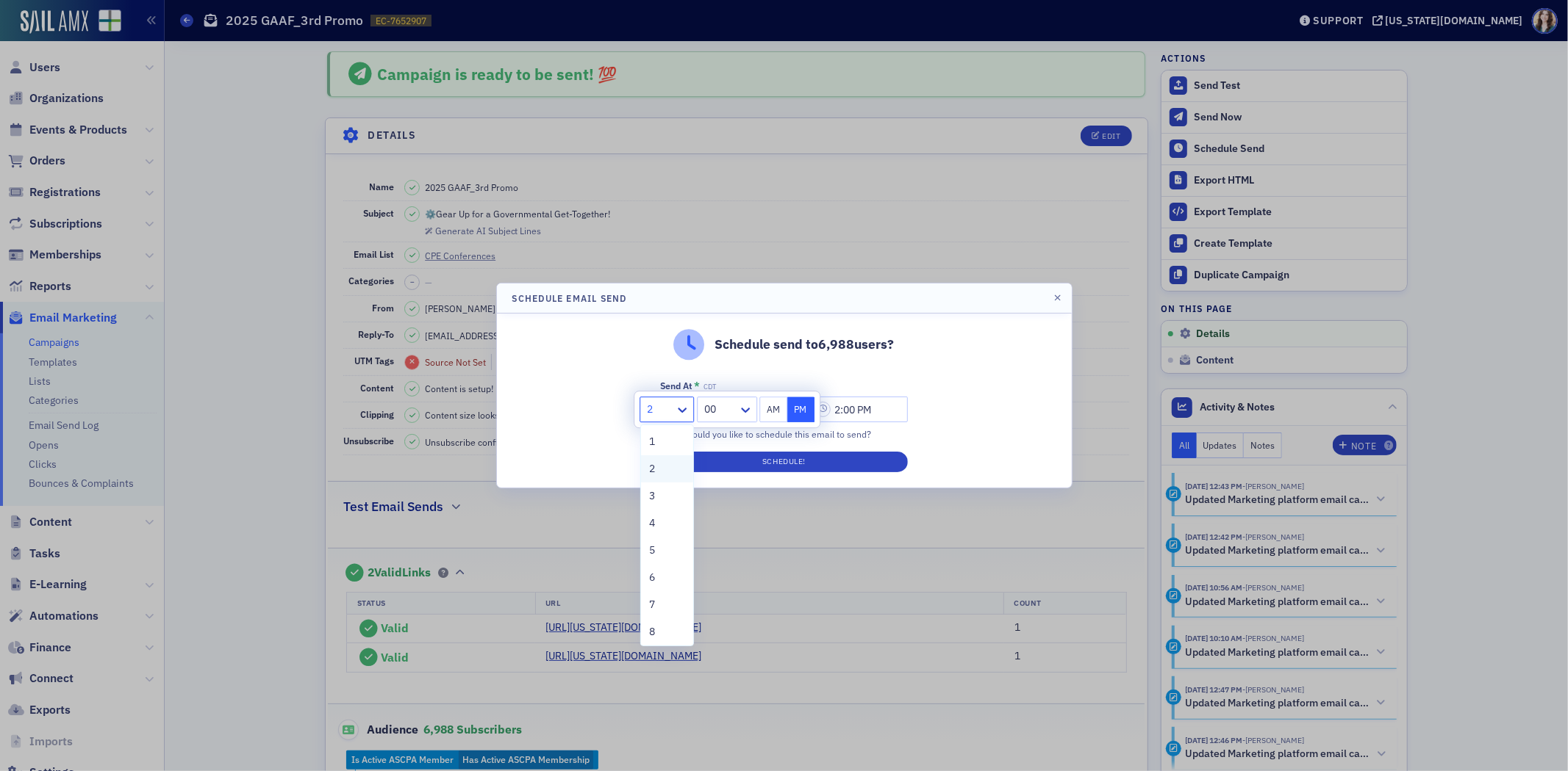
click at [662, 475] on div "2" at bounding box center [667, 468] width 35 height 15
click at [684, 413] on icon at bounding box center [682, 410] width 15 height 15
click at [660, 463] on div "2" at bounding box center [667, 468] width 35 height 15
click at [670, 414] on div at bounding box center [659, 409] width 28 height 19
click at [662, 466] on div "2" at bounding box center [667, 468] width 35 height 15
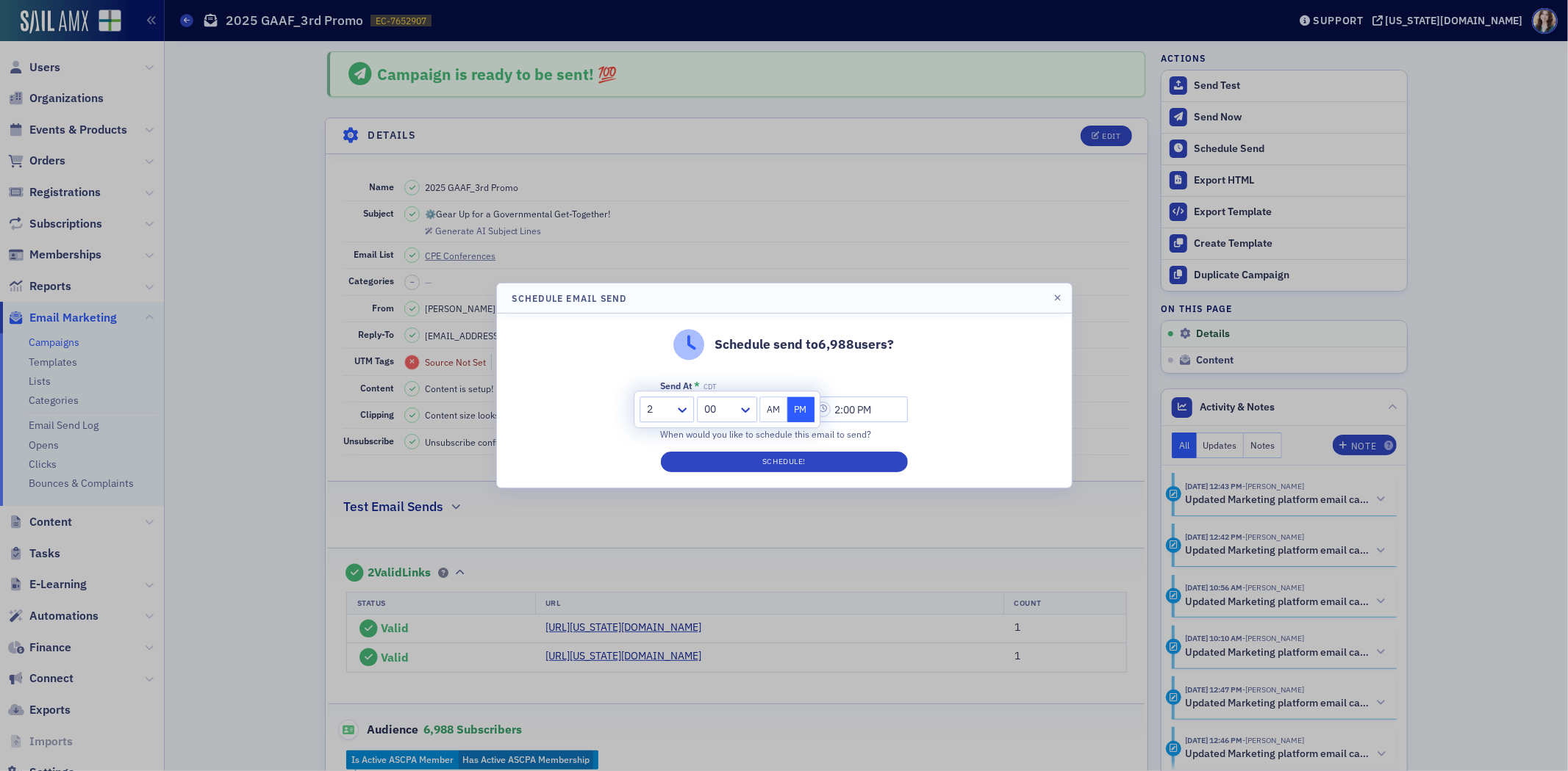
click at [941, 376] on div "Schedule send to 6,988 users? Send At * CDT 10/10/2025 2:00 PM When would you l…" at bounding box center [784, 401] width 574 height 174
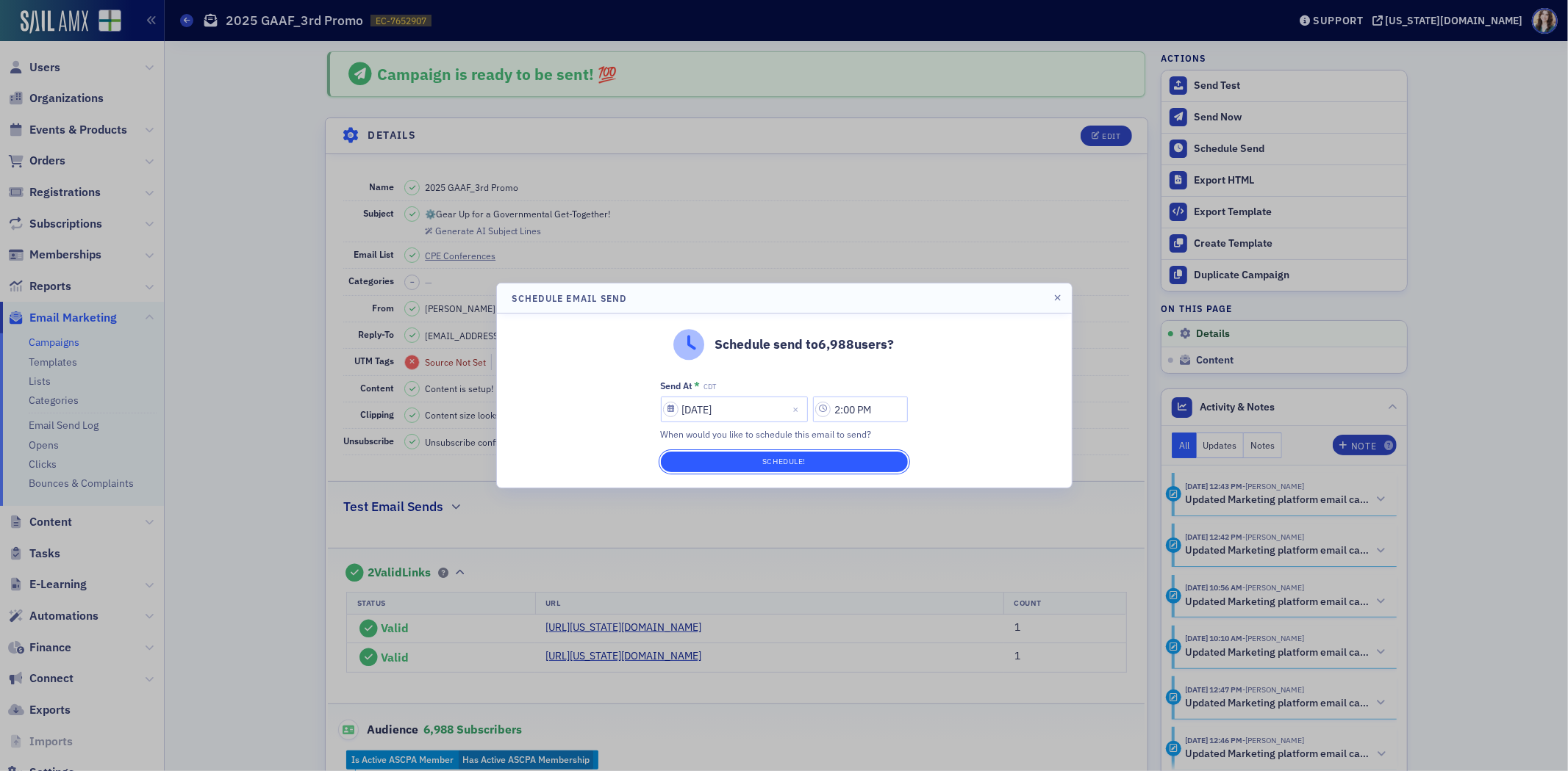
click at [858, 465] on button "Schedule!" at bounding box center [784, 462] width 247 height 20
